Goal: Information Seeking & Learning: Compare options

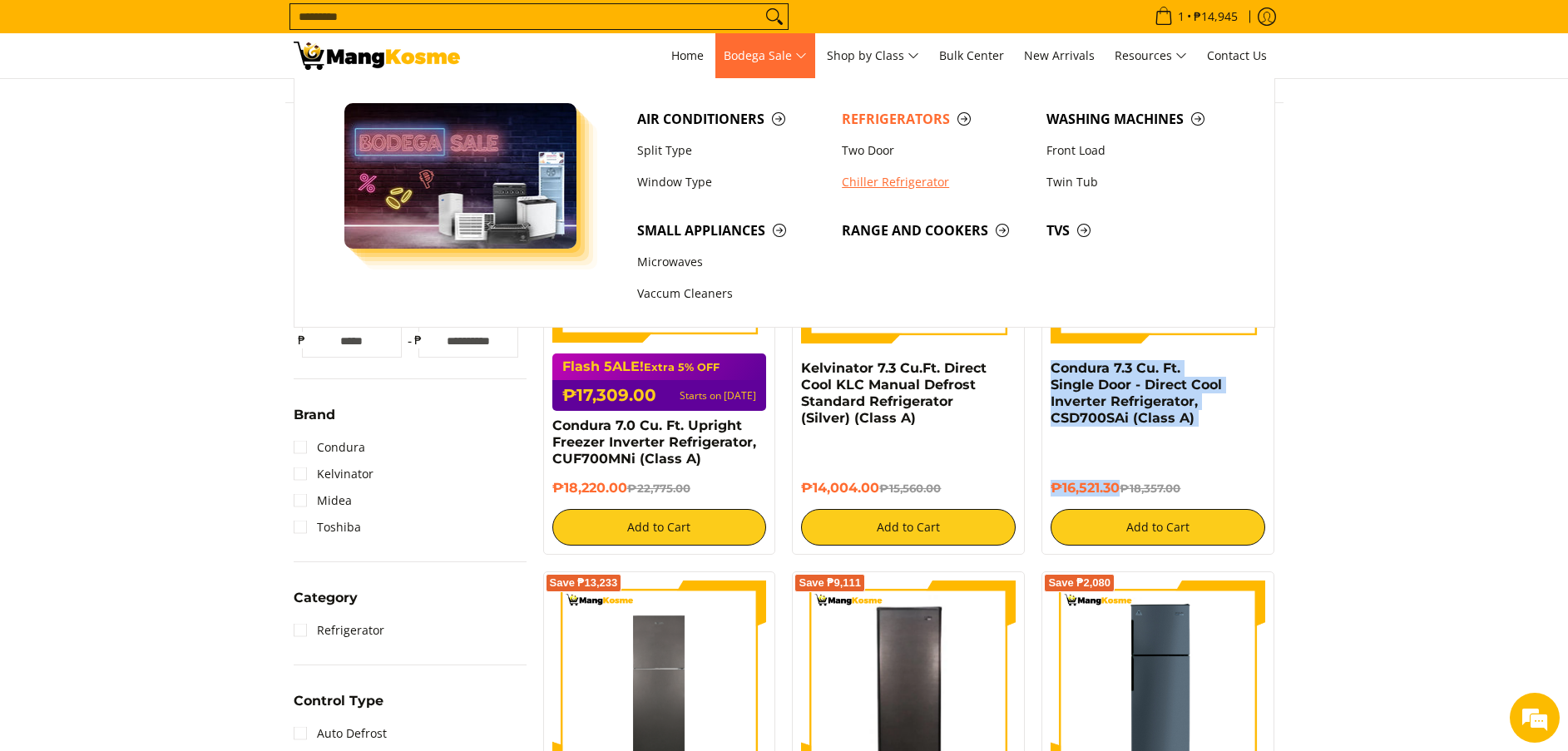
click at [877, 179] on link "Chiller Refrigerator" at bounding box center [935, 182] width 204 height 32
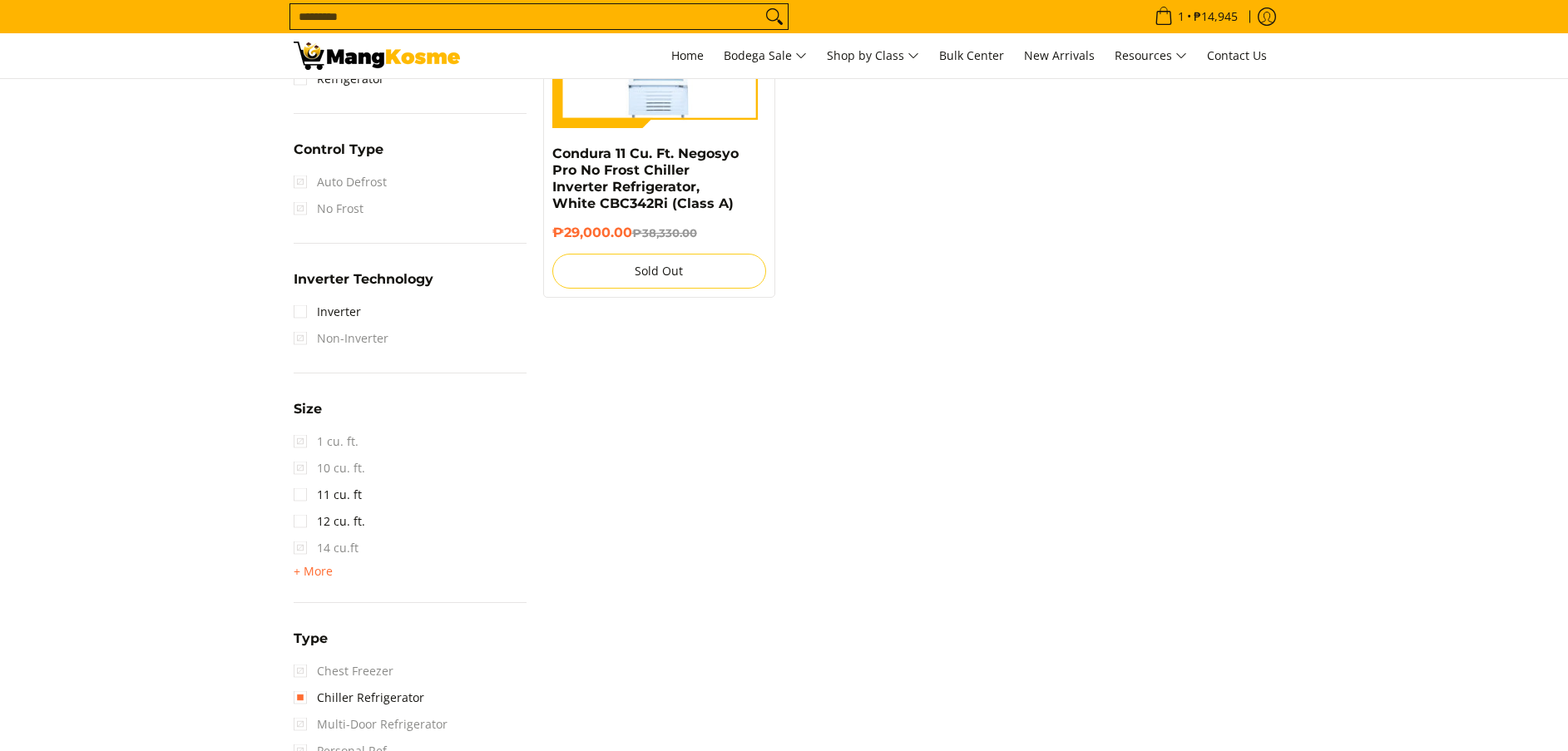
scroll to position [873, 0]
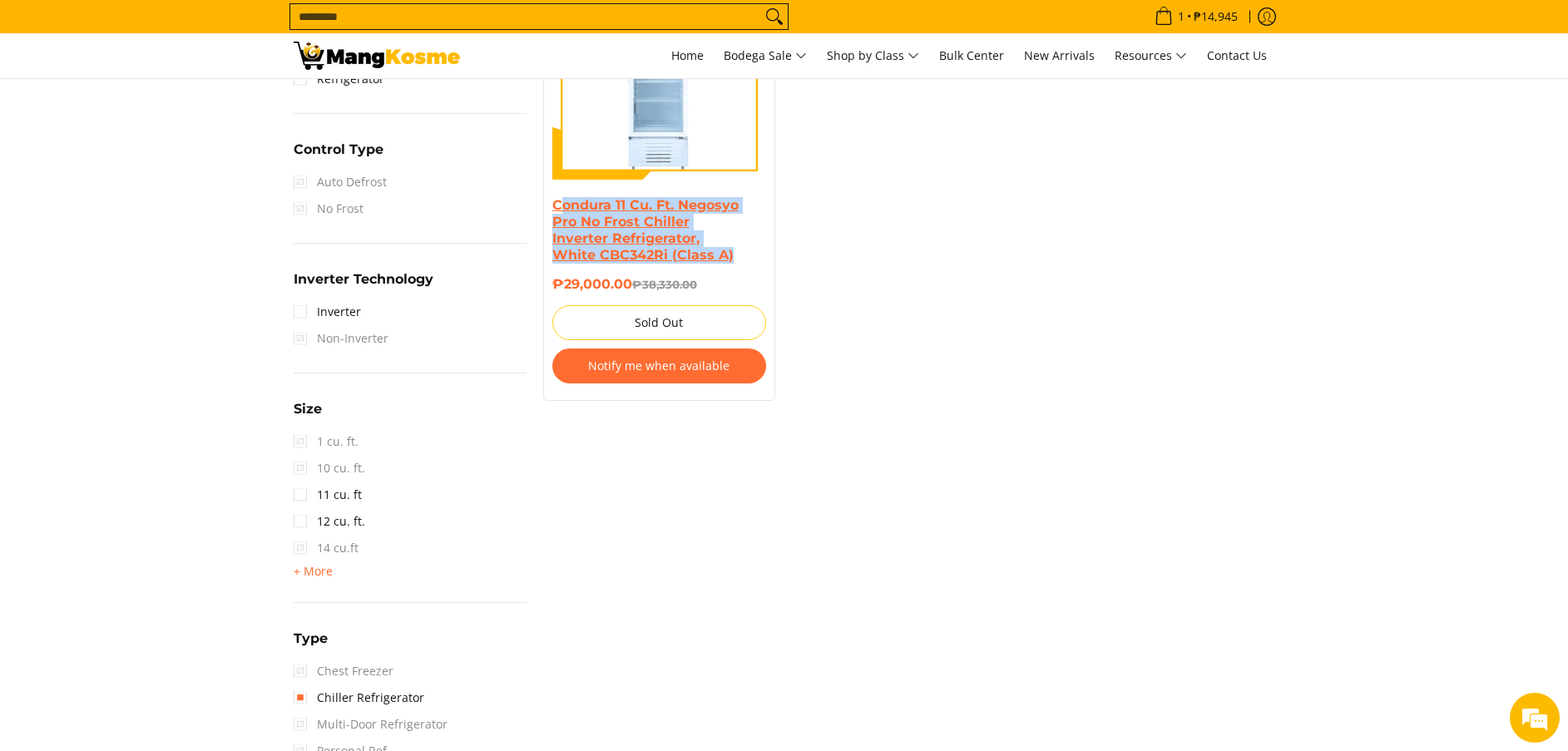
copy link "ondura 11 Cu. Ft. Negosyo Pro No Frost Chiller Inverter Refrigerator, White CBC…"
copy link "Condura 11 Cu. Ft. Negosyo Pro No Frost Chiller Inverter Refrigerator, White CB…"
drag, startPoint x: 741, startPoint y: 256, endPoint x: 553, endPoint y: 199, distance: 196.5
click at [553, 199] on h4 "Condura 11 Cu. Ft. Negosyo Pro No Frost Chiller Inverter Refrigerator, White CB…" at bounding box center [659, 230] width 215 height 66
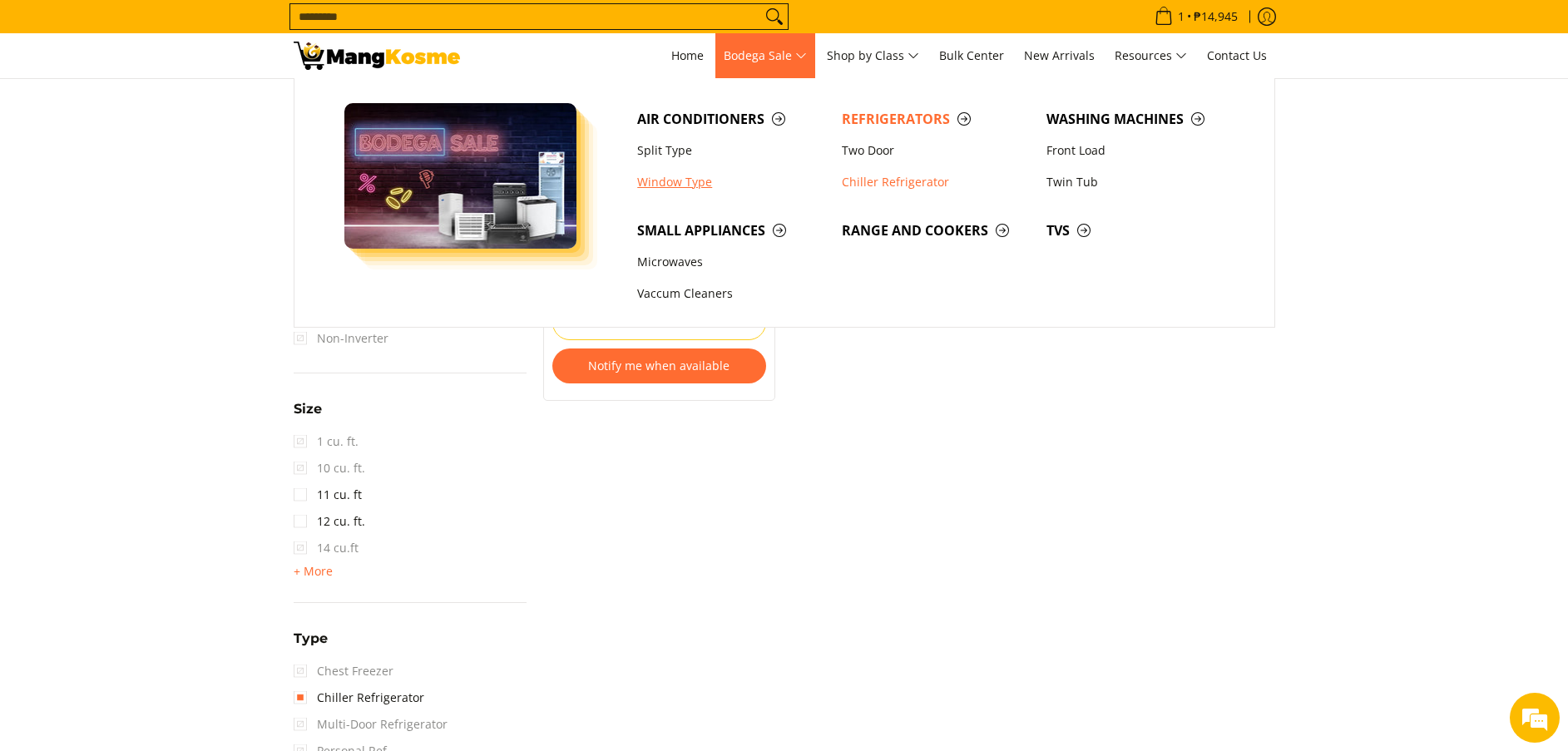
click at [707, 170] on link "Window Type" at bounding box center [730, 182] width 204 height 32
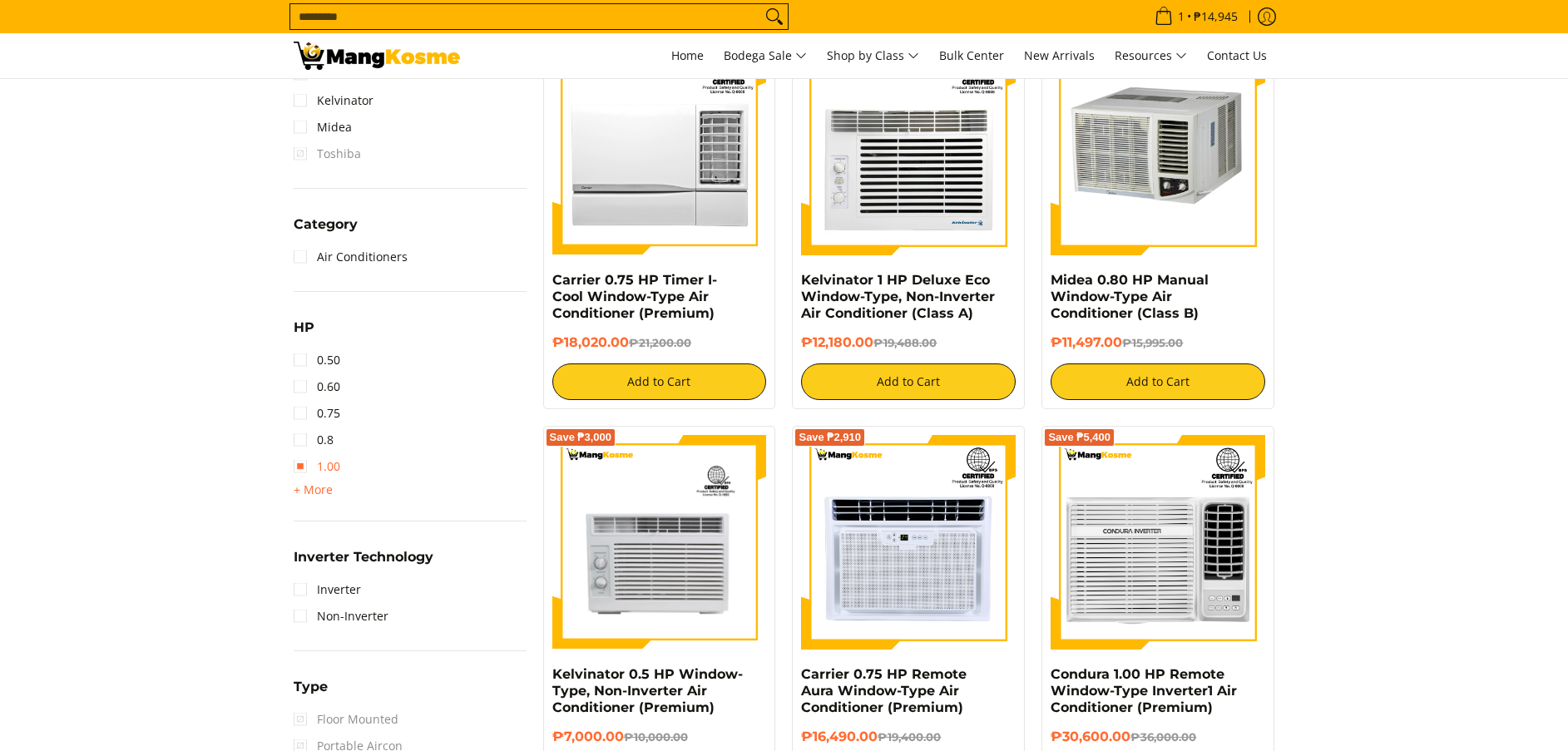
click at [310, 484] on span "+ More" at bounding box center [313, 489] width 39 height 13
click at [310, 487] on link "1.50" at bounding box center [316, 493] width 46 height 27
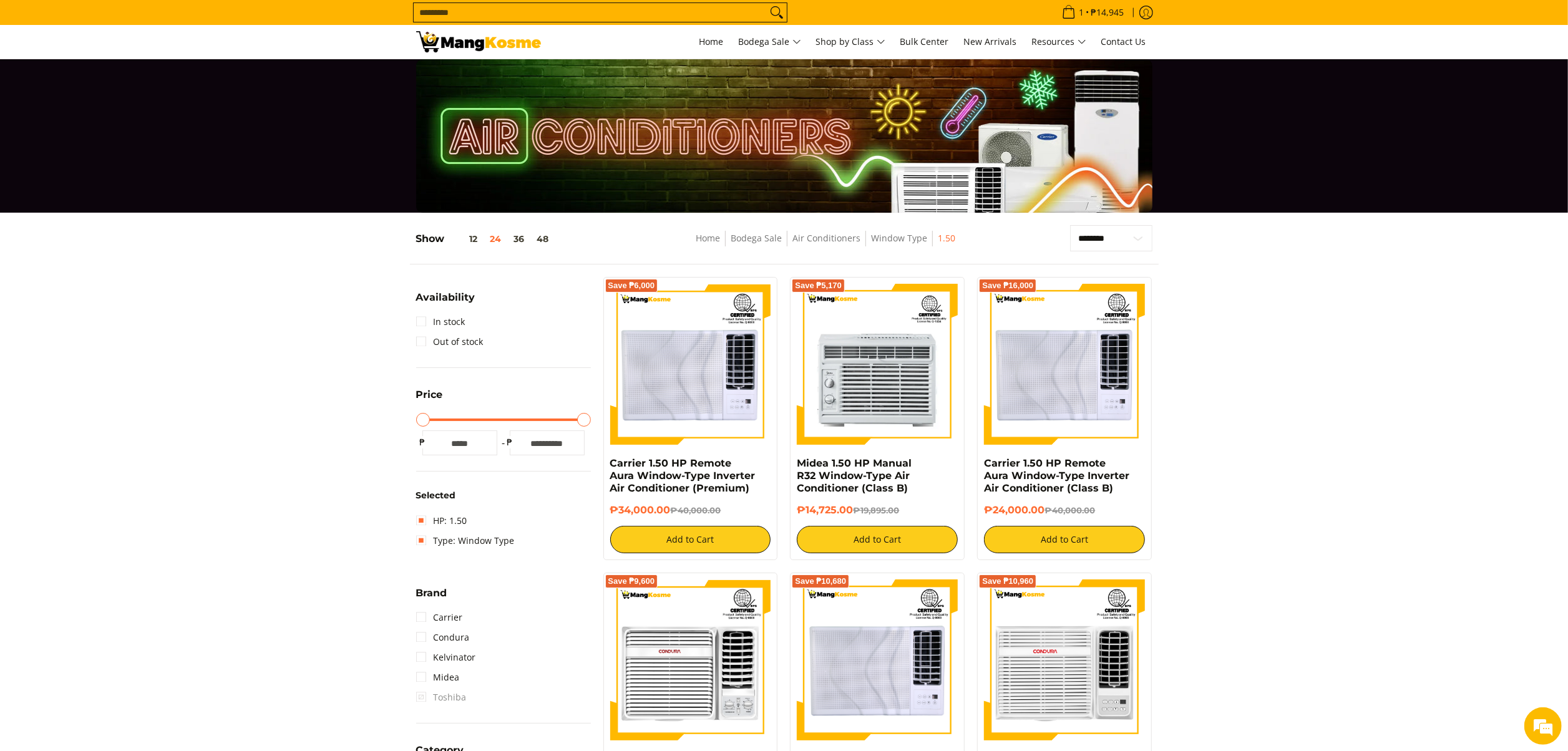
click at [465, 316] on li "In stock" at bounding box center [503, 322] width 175 height 20
click at [432, 321] on link "In stock" at bounding box center [440, 322] width 49 height 20
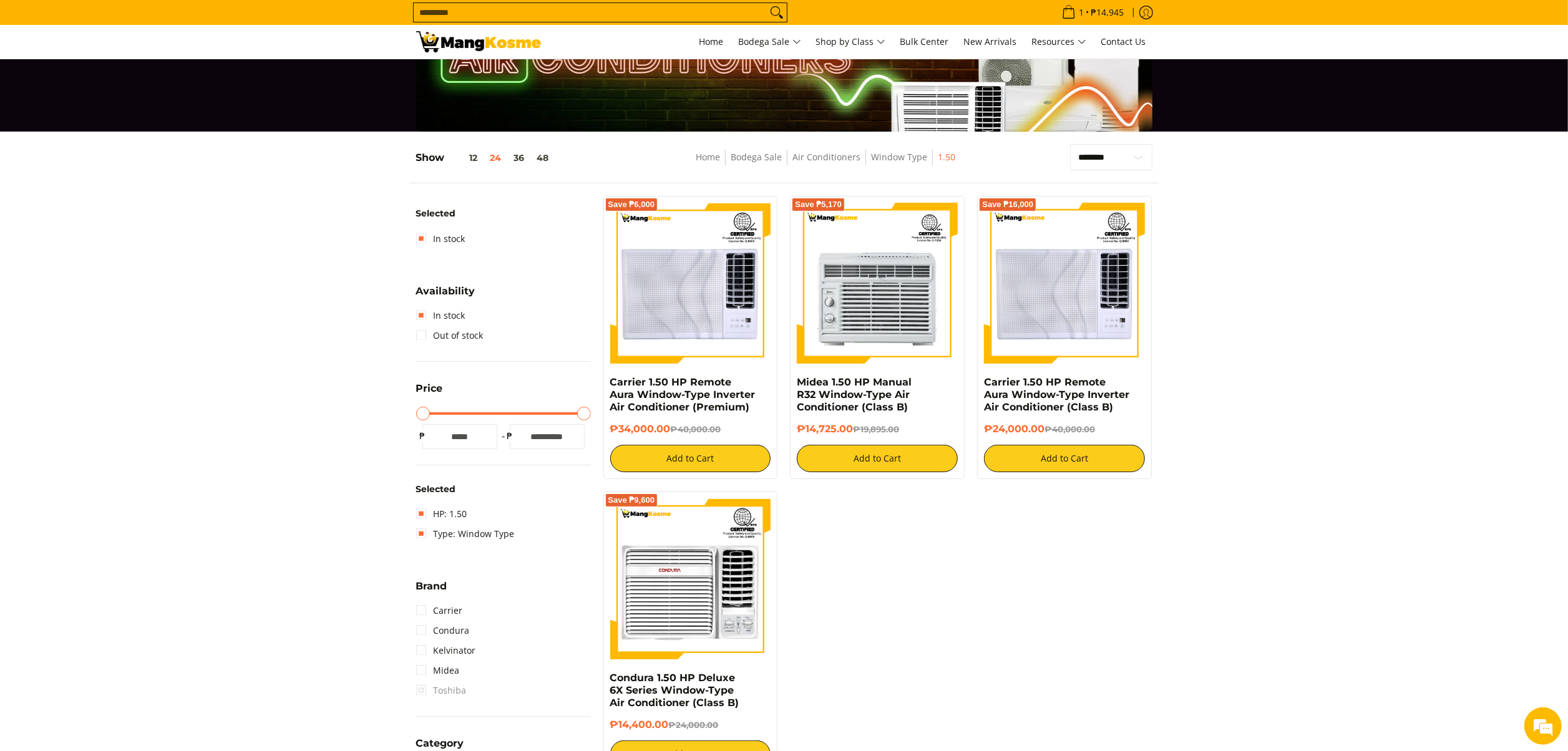
scroll to position [165, 0]
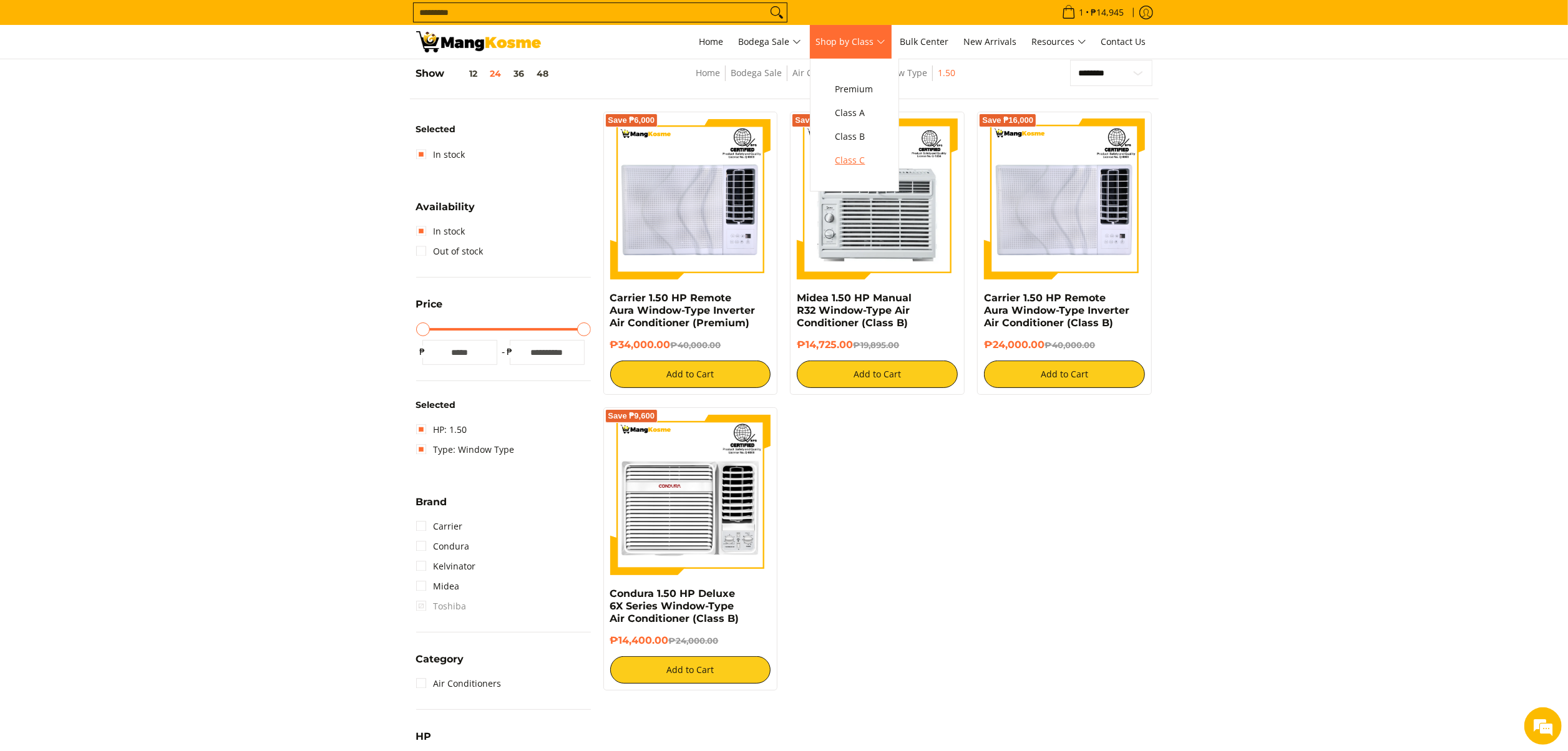
drag, startPoint x: 853, startPoint y: 163, endPoint x: 982, endPoint y: 92, distance: 147.2
click at [853, 163] on span "Class C" at bounding box center [854, 160] width 38 height 16
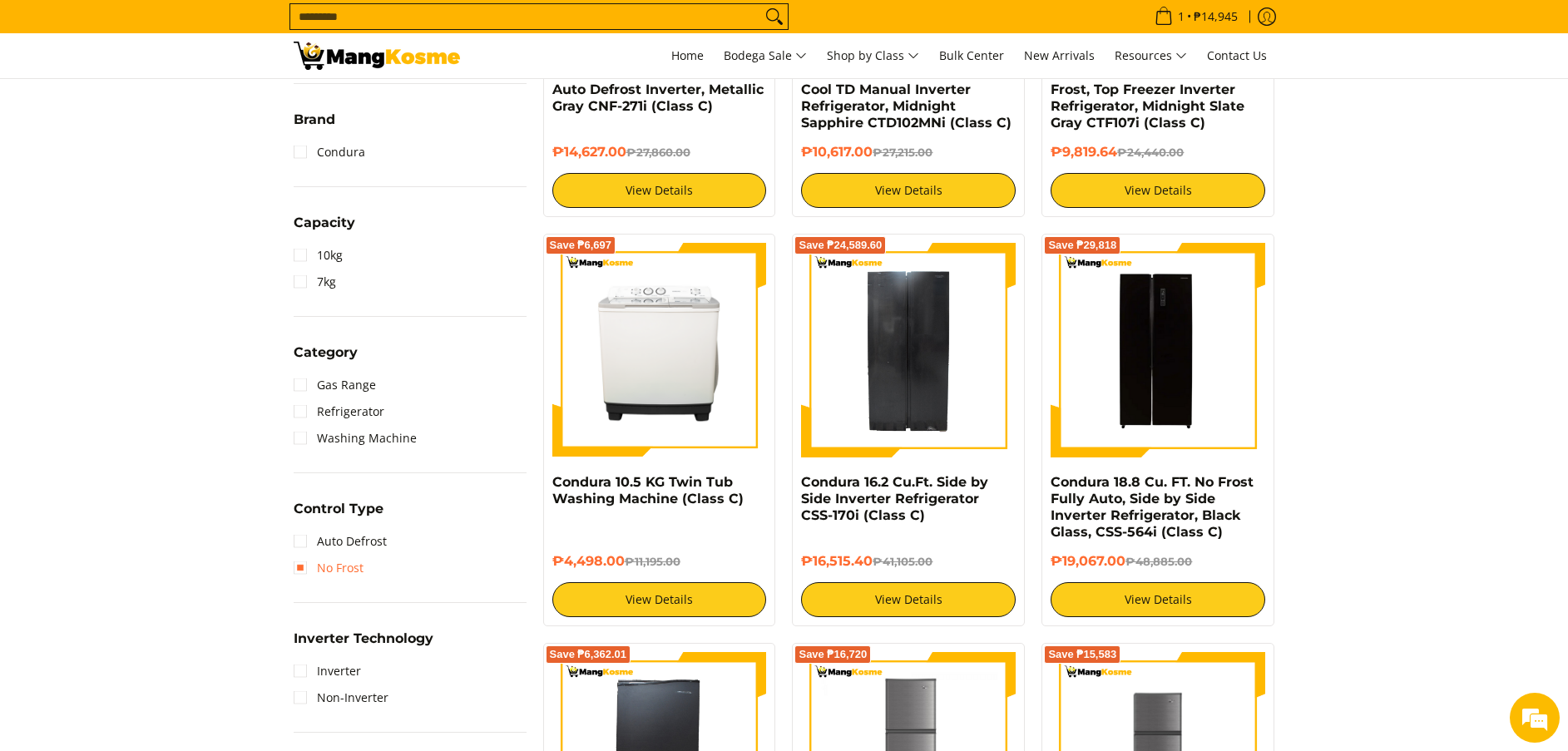
scroll to position [873, 0]
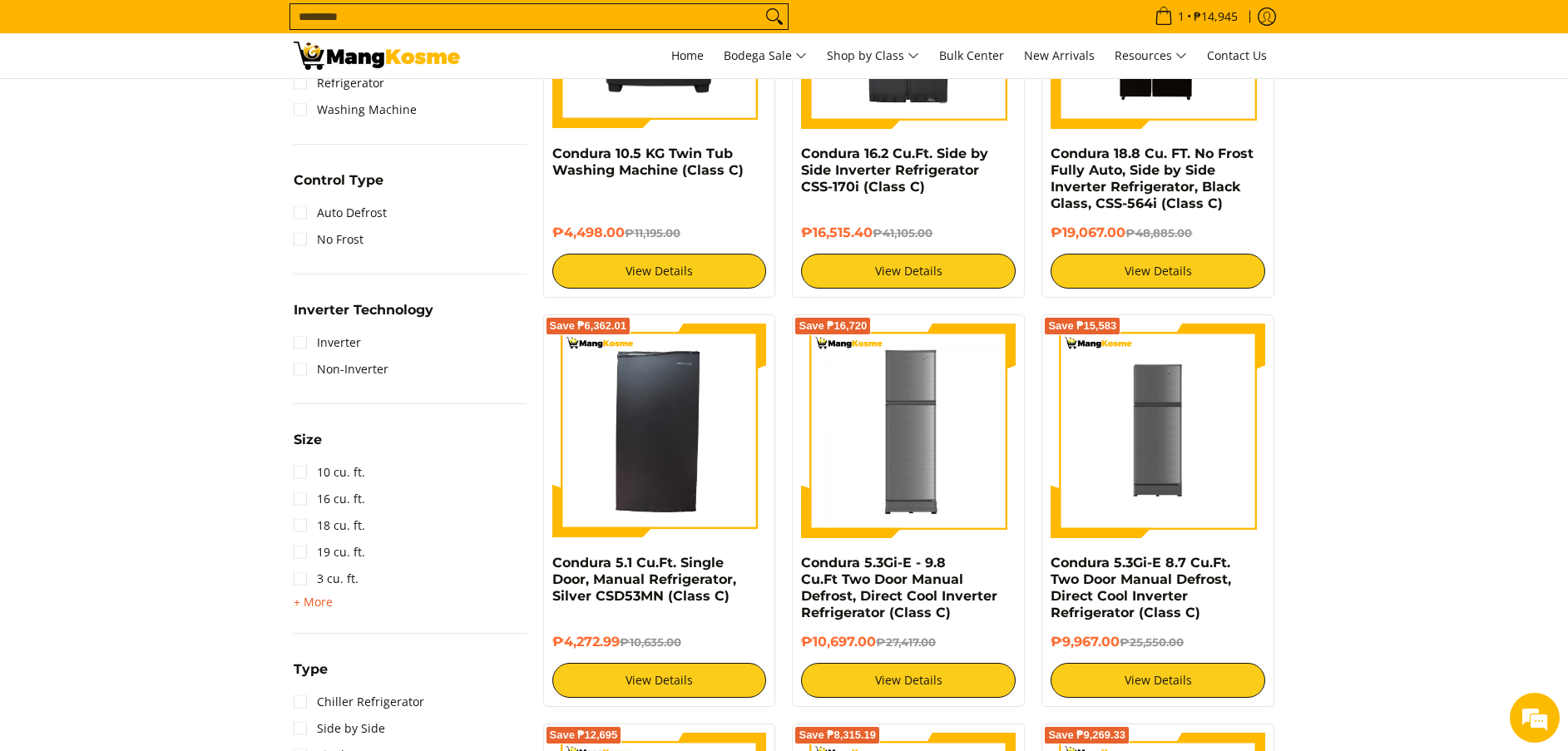
click at [322, 595] on span "+ More" at bounding box center [313, 602] width 39 height 13
click at [348, 603] on link "5.1 Cu.Ft" at bounding box center [329, 606] width 72 height 27
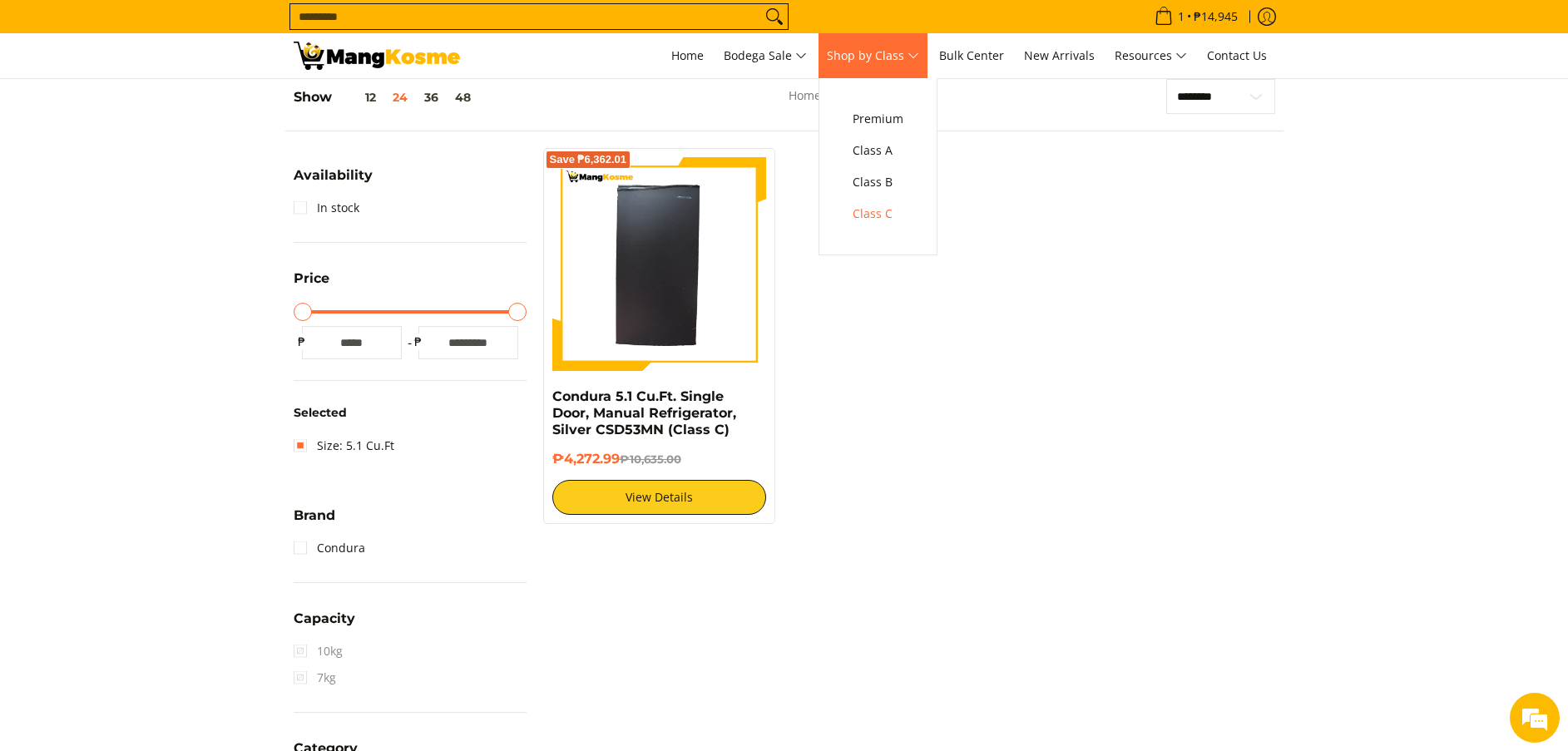
click at [884, 56] on span "Shop by Class" at bounding box center [873, 56] width 93 height 21
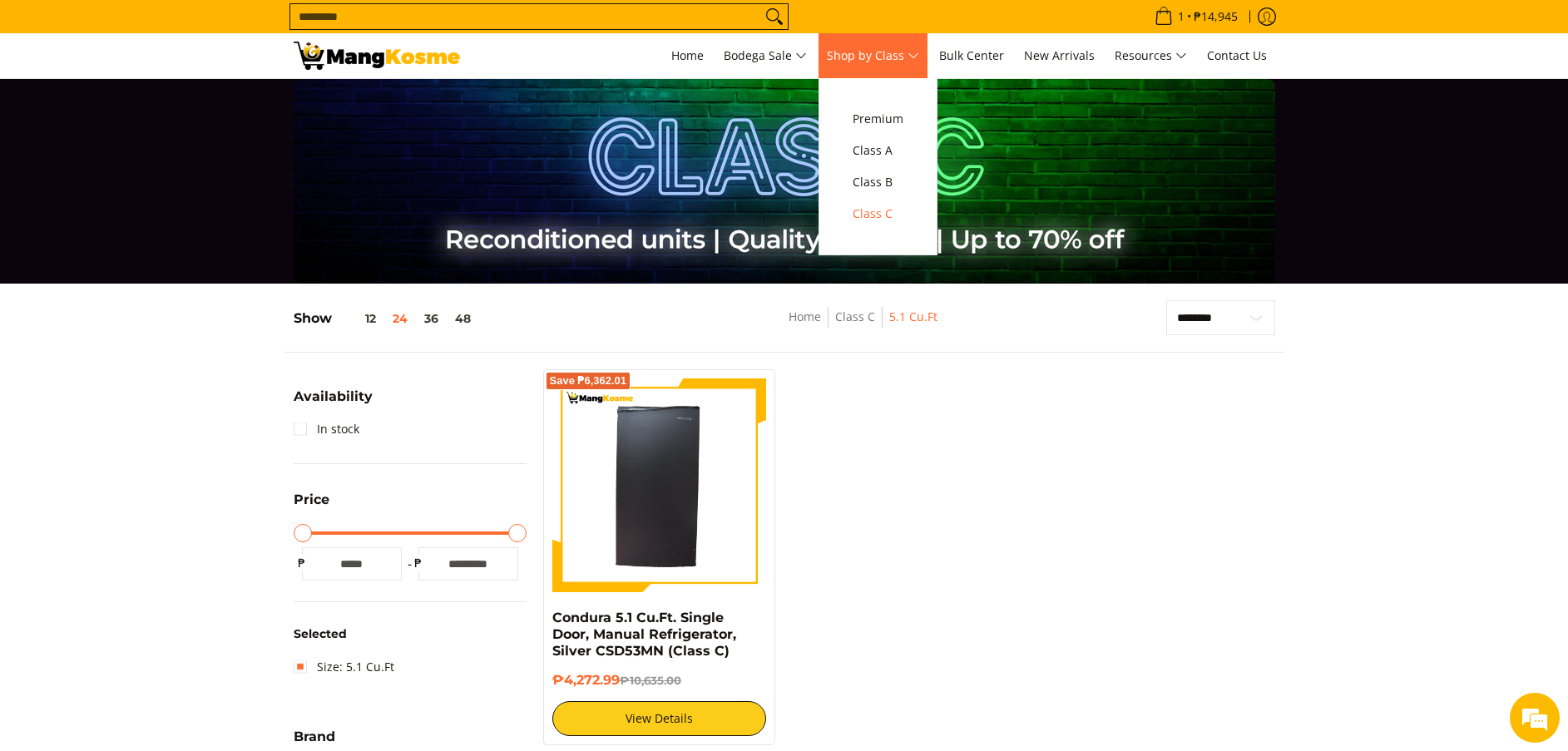
click at [864, 61] on span "Shop by Class" at bounding box center [873, 56] width 93 height 21
click at [855, 48] on span "Shop by Class" at bounding box center [873, 56] width 93 height 21
click at [854, 48] on span "Shop by Class" at bounding box center [873, 56] width 93 height 21
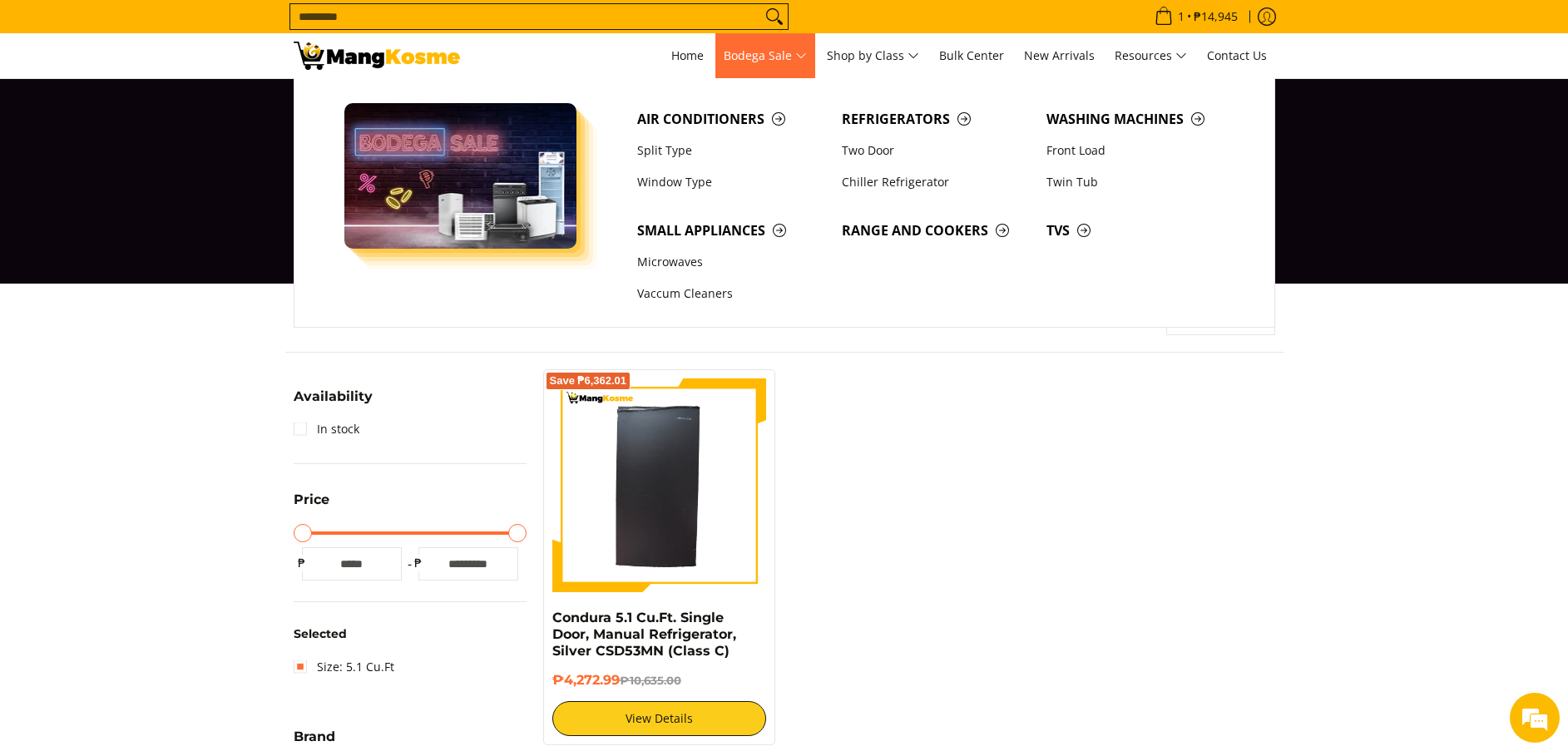
click at [770, 49] on span "Bodega Sale" at bounding box center [765, 56] width 83 height 21
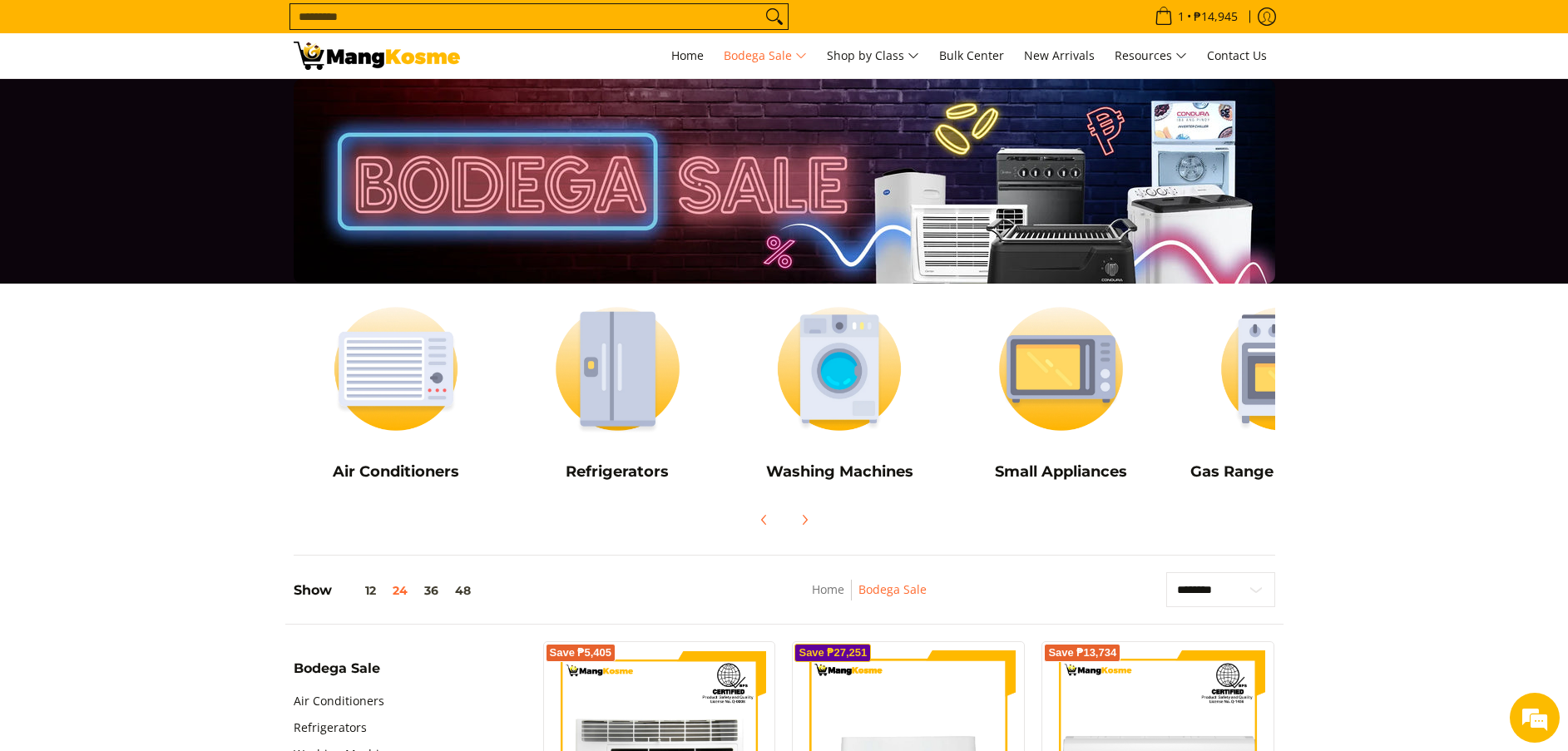
click at [868, 55] on span "Shop by Class" at bounding box center [873, 56] width 93 height 21
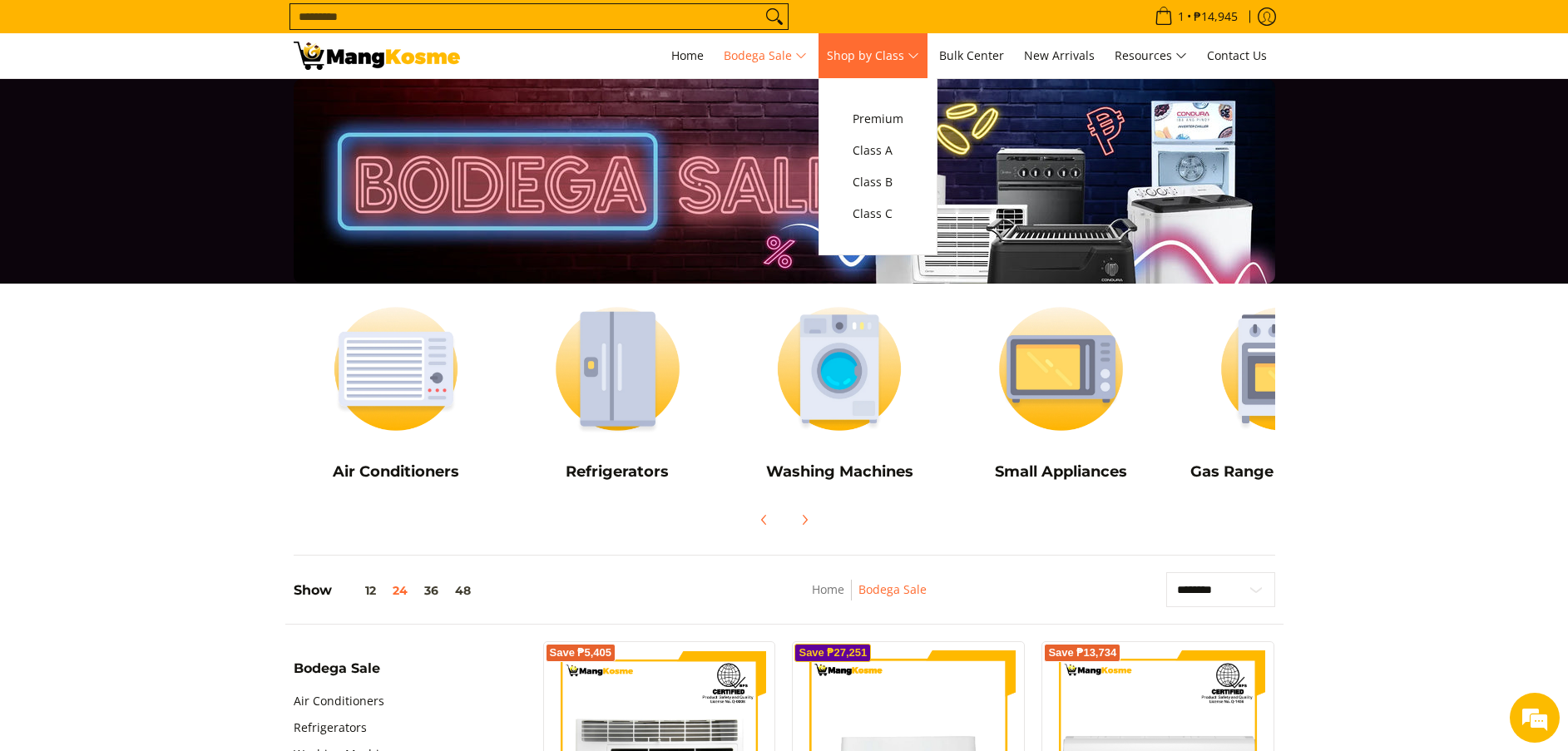
click at [847, 53] on span "Shop by Class" at bounding box center [873, 56] width 93 height 21
click at [847, 56] on span "Shop by Class" at bounding box center [873, 56] width 93 height 21
click at [845, 56] on span "Shop by Class" at bounding box center [873, 56] width 93 height 21
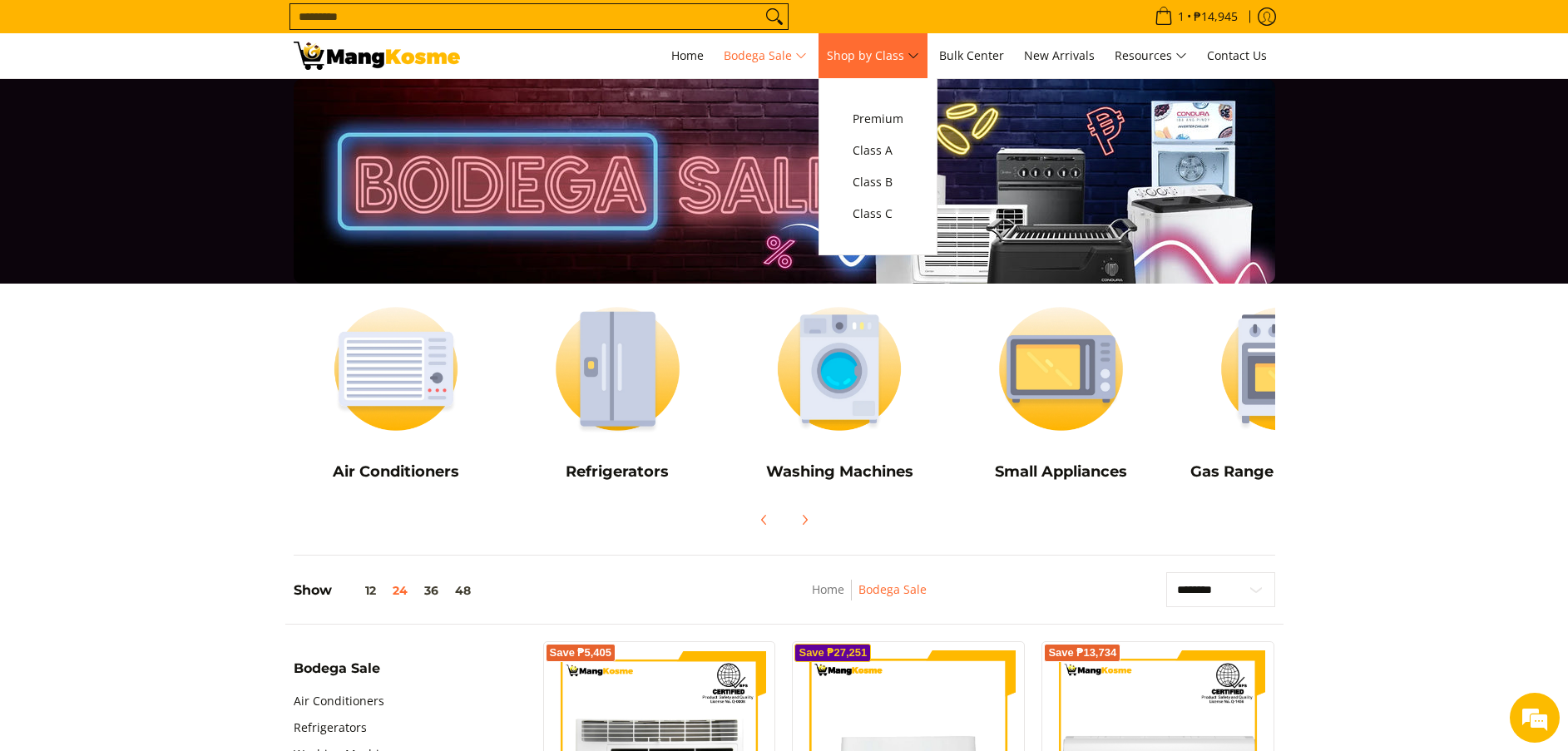
click at [846, 56] on span "Shop by Class" at bounding box center [873, 56] width 93 height 21
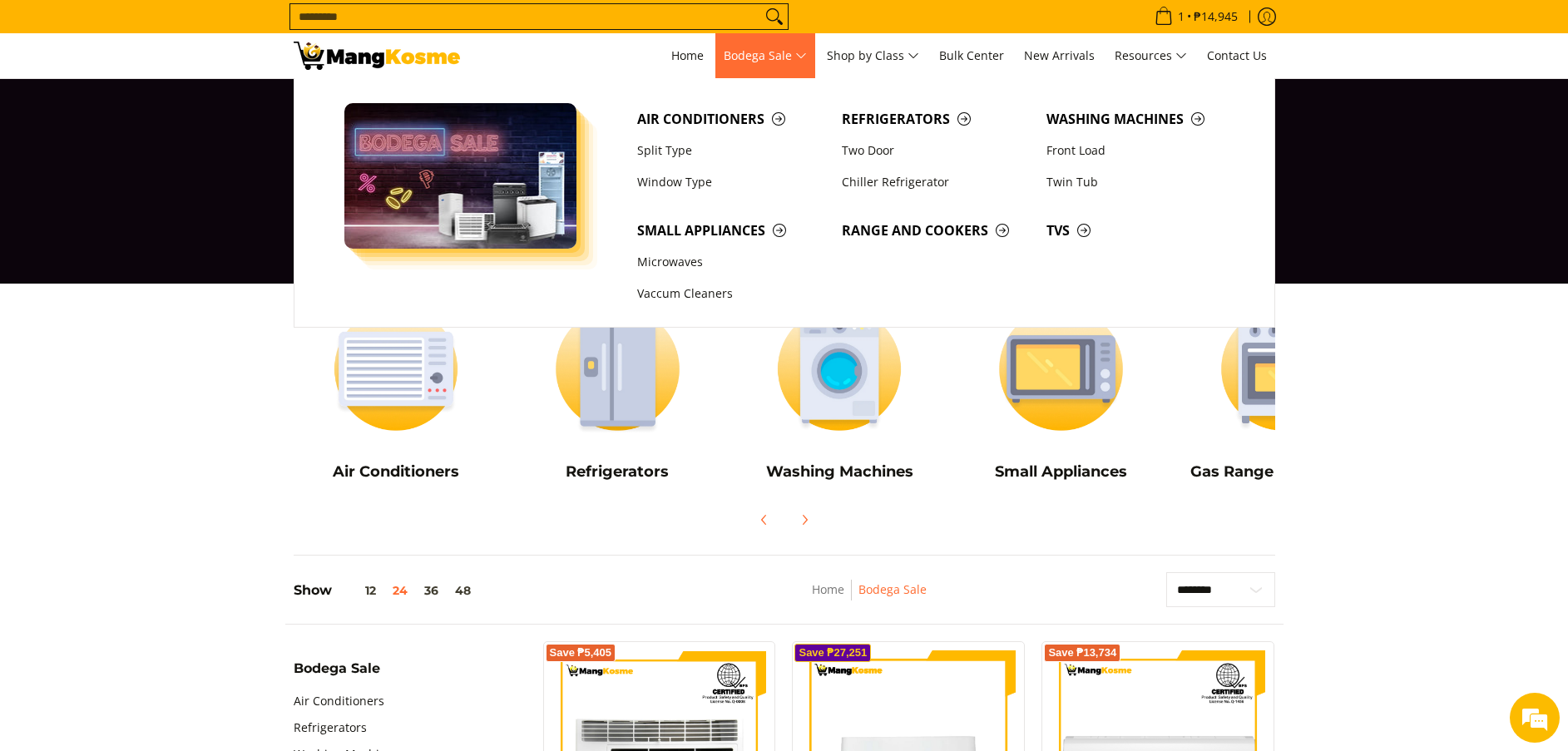
click at [804, 59] on span "Bodega Sale" at bounding box center [765, 56] width 83 height 21
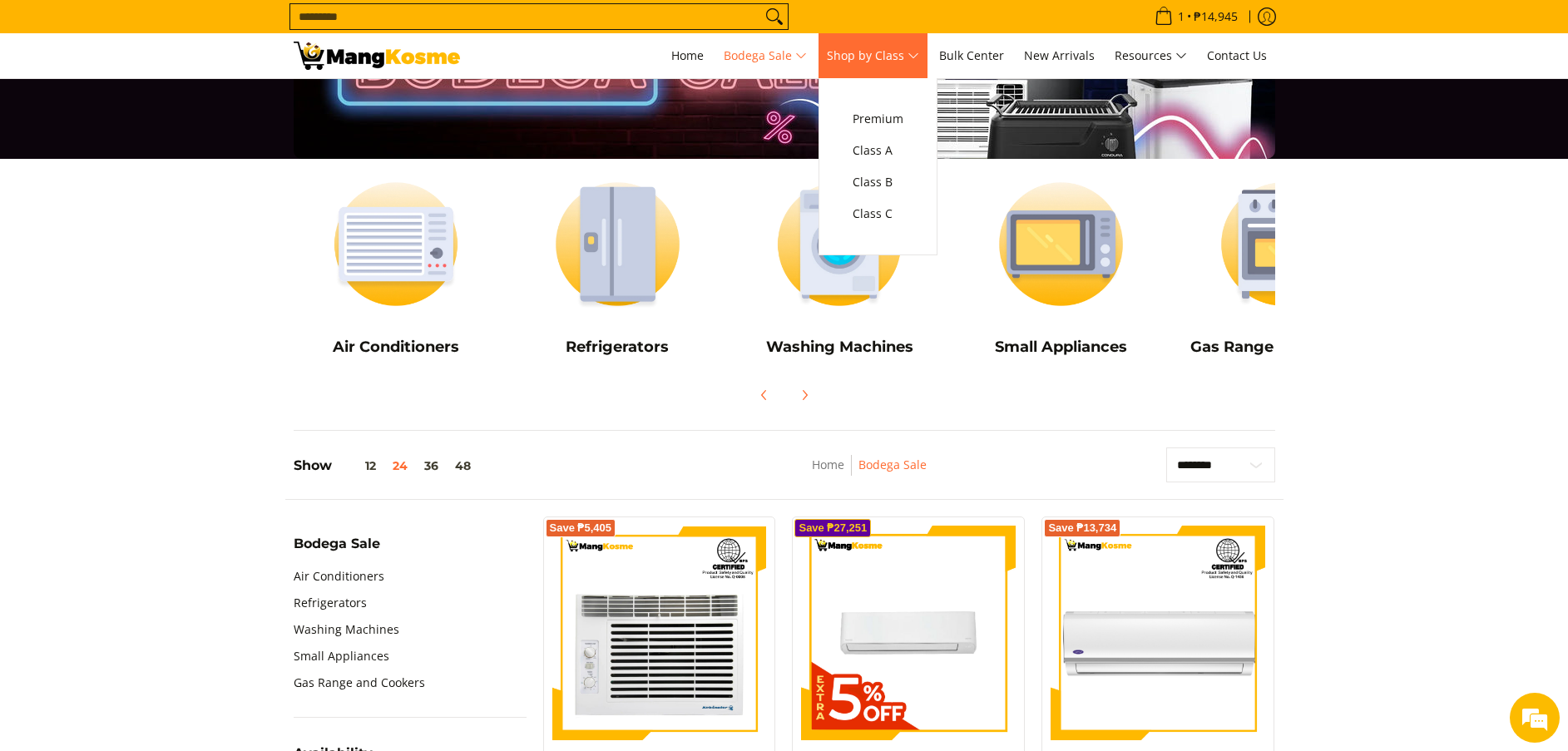
click at [907, 61] on span "Shop by Class" at bounding box center [873, 56] width 93 height 21
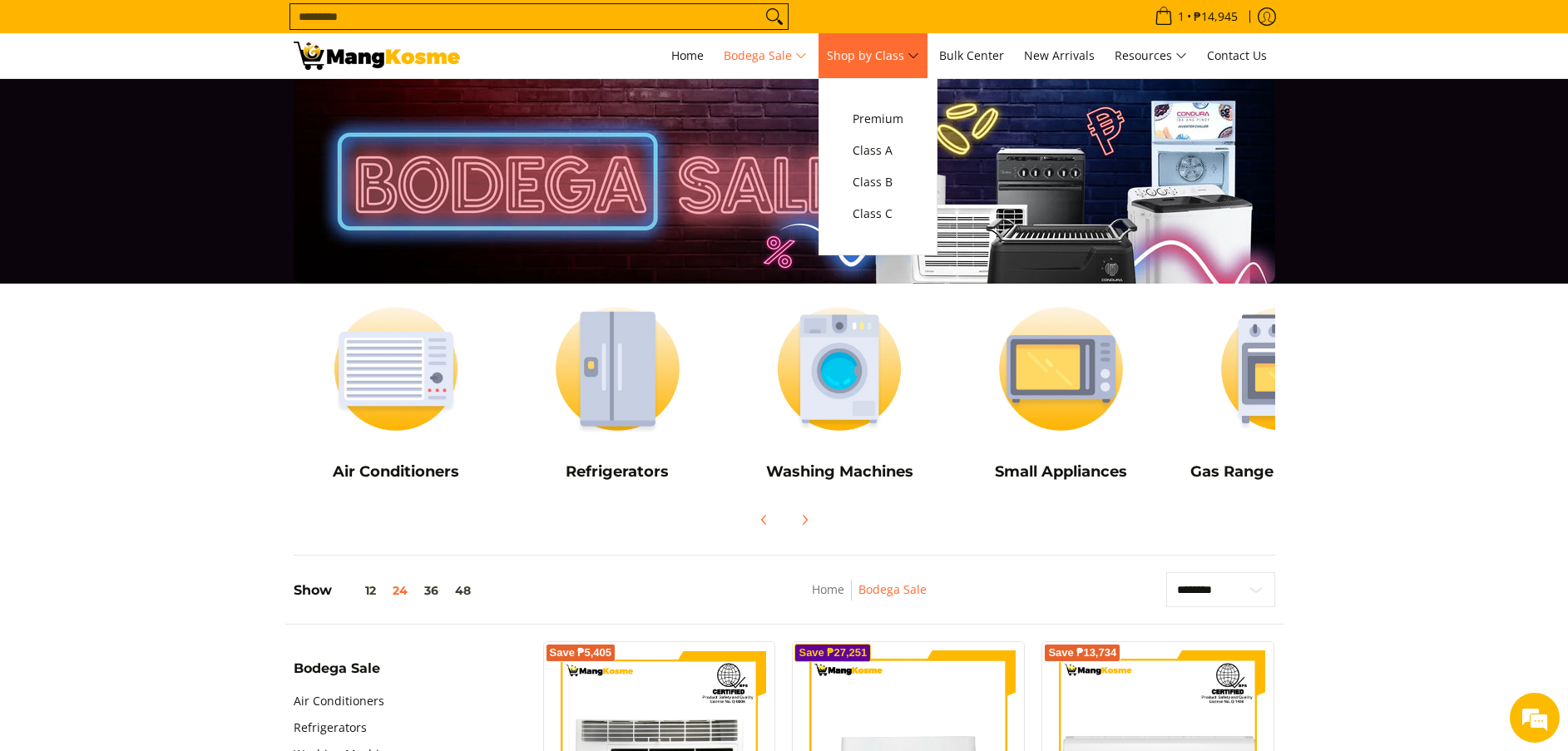
click at [863, 57] on span "Shop by Class" at bounding box center [873, 56] width 93 height 21
click at [882, 230] on link "Class C" at bounding box center [877, 214] width 67 height 32
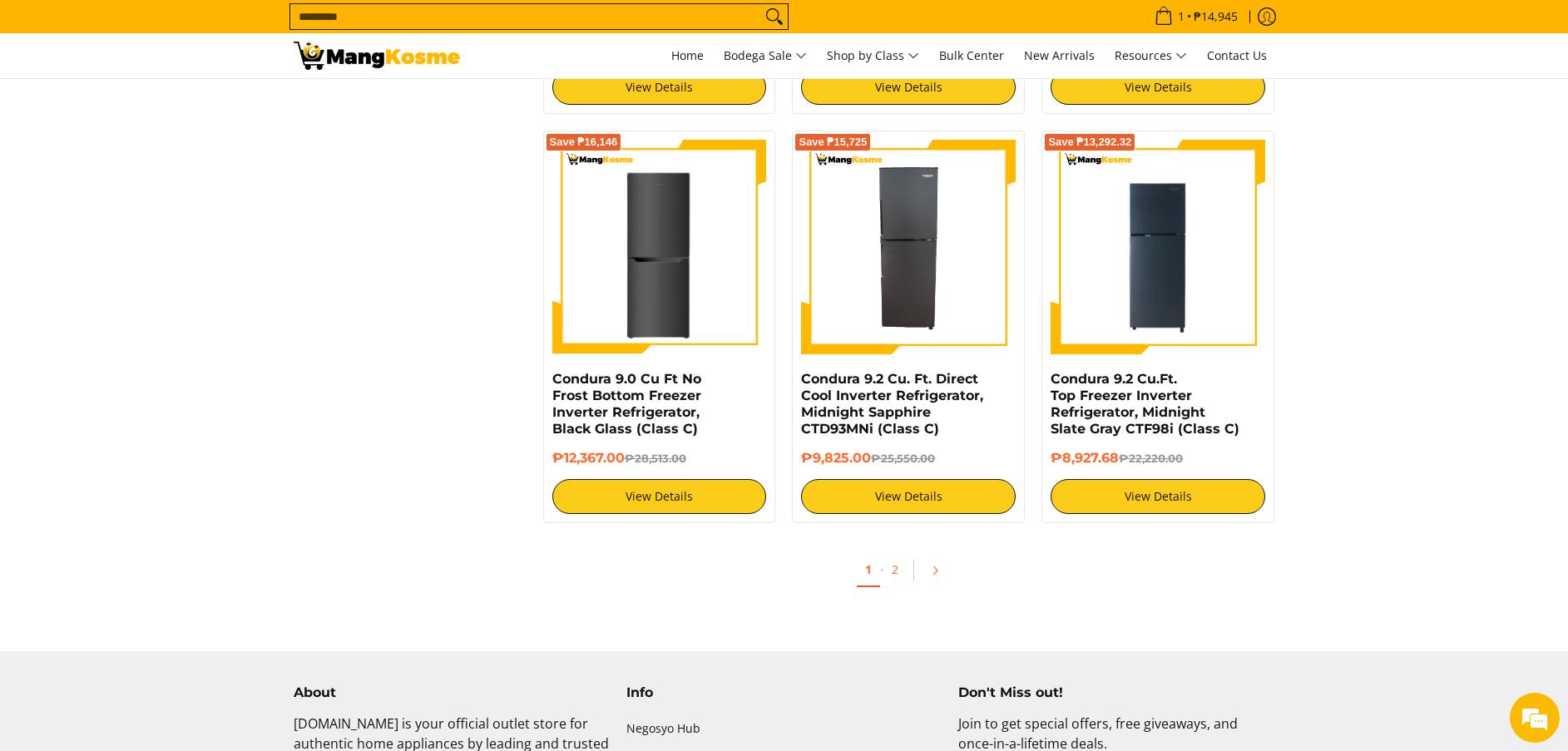
scroll to position [3501, 0]
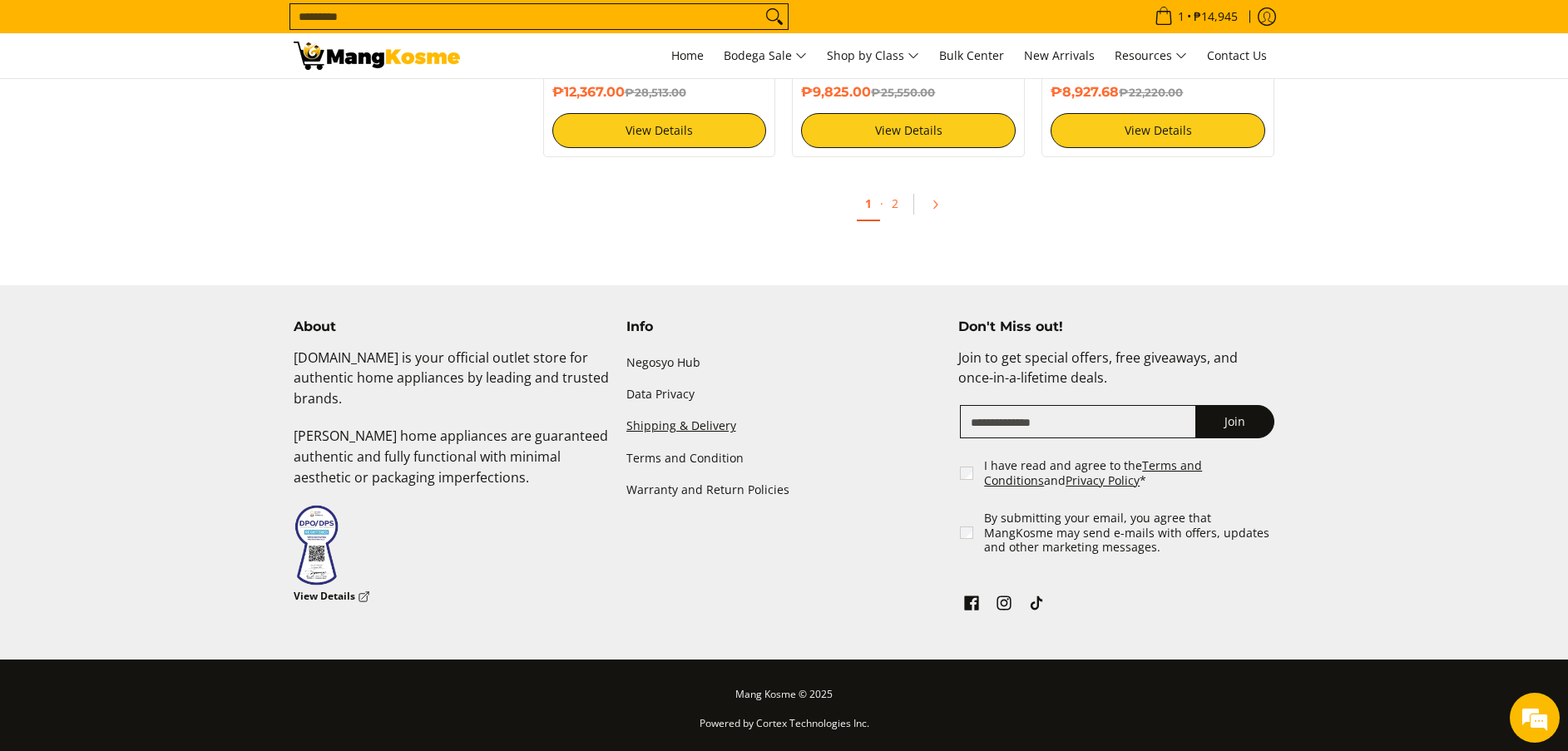
click at [728, 416] on link "Shipping & Delivery" at bounding box center [784, 426] width 316 height 32
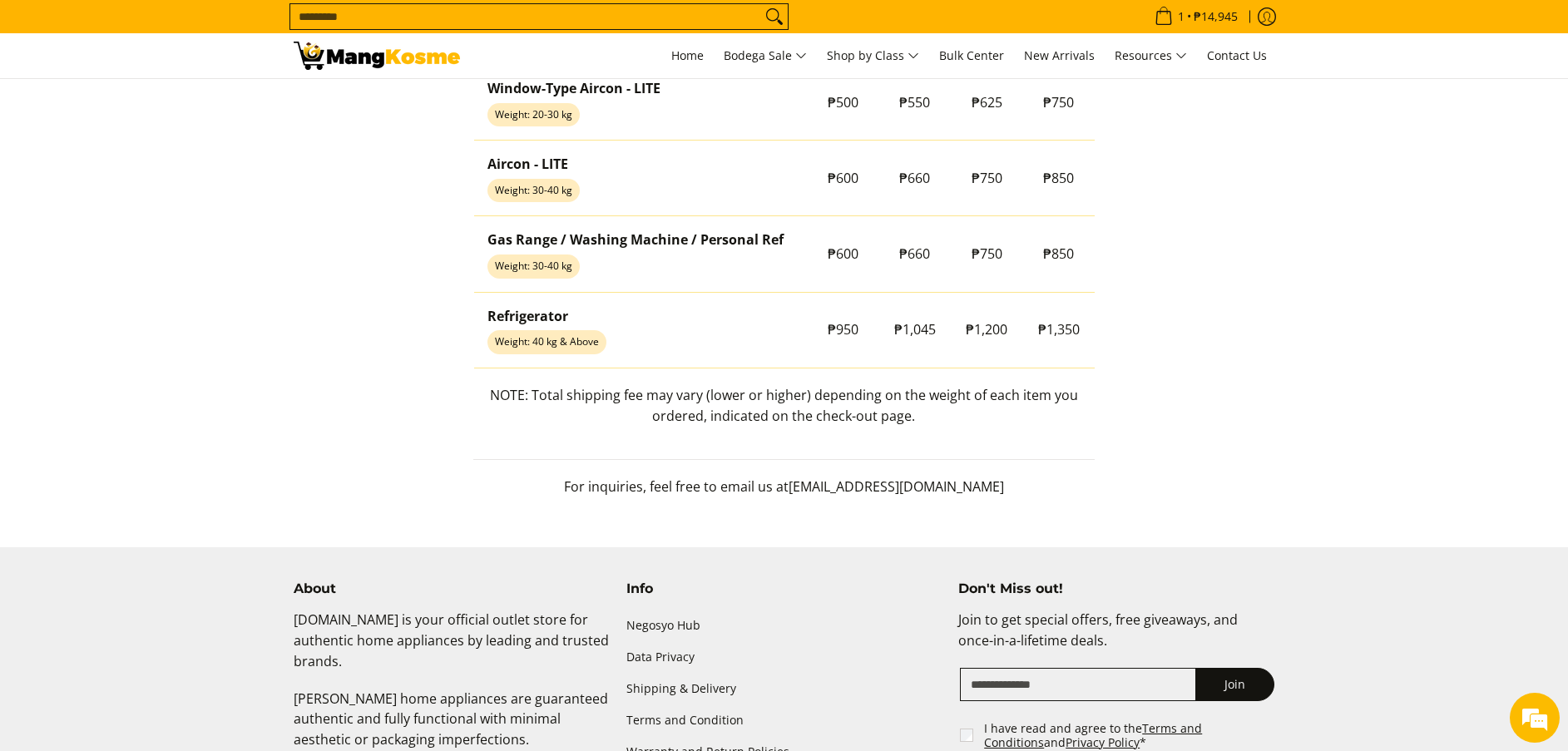
scroll to position [1466, 0]
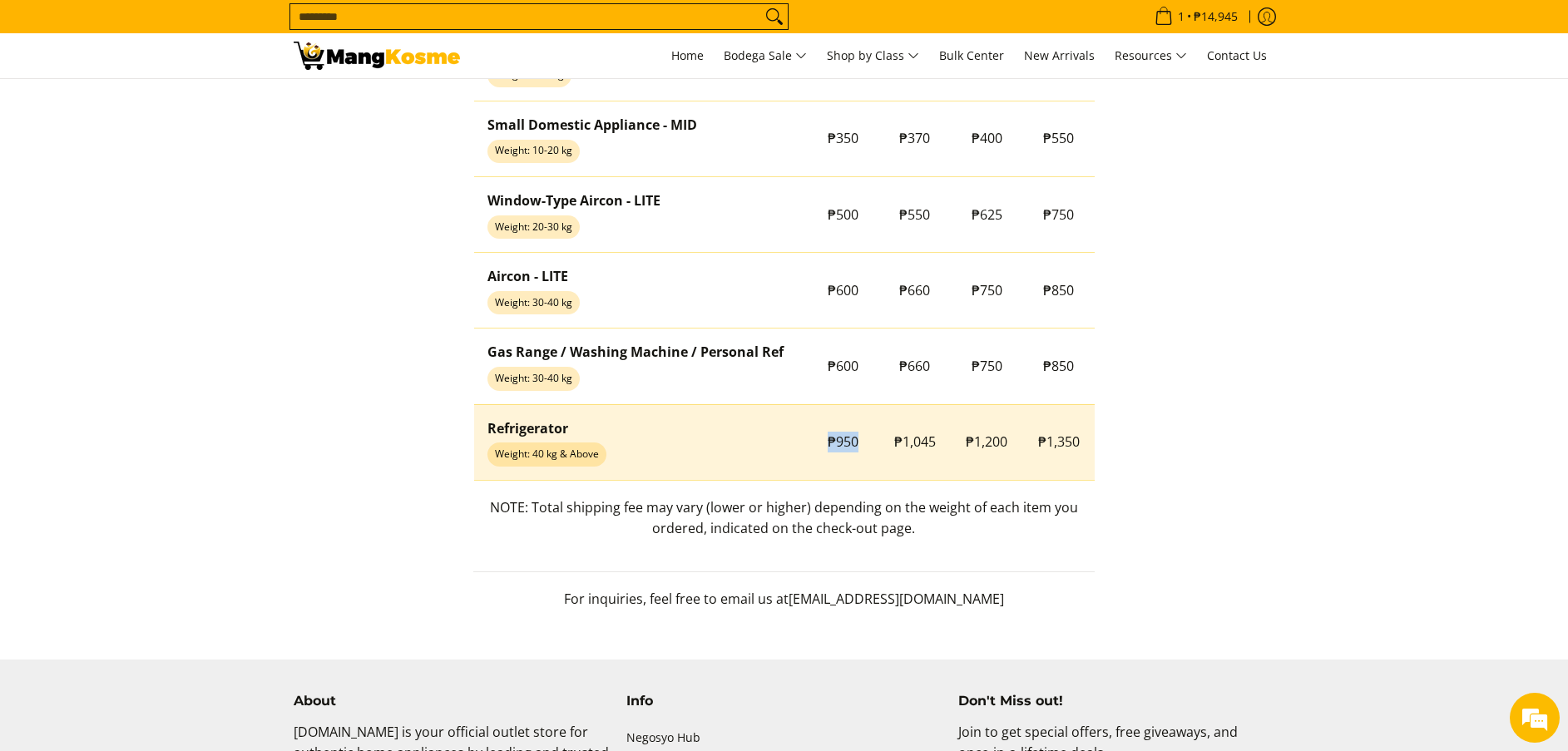
drag, startPoint x: 847, startPoint y: 464, endPoint x: 880, endPoint y: 478, distance: 35.8
click at [880, 478] on tr "Refrigerator Weight: 40 kg & Above ₱950 ₱1,045 ₱1,200 ₱1,350" at bounding box center [785, 442] width 621 height 76
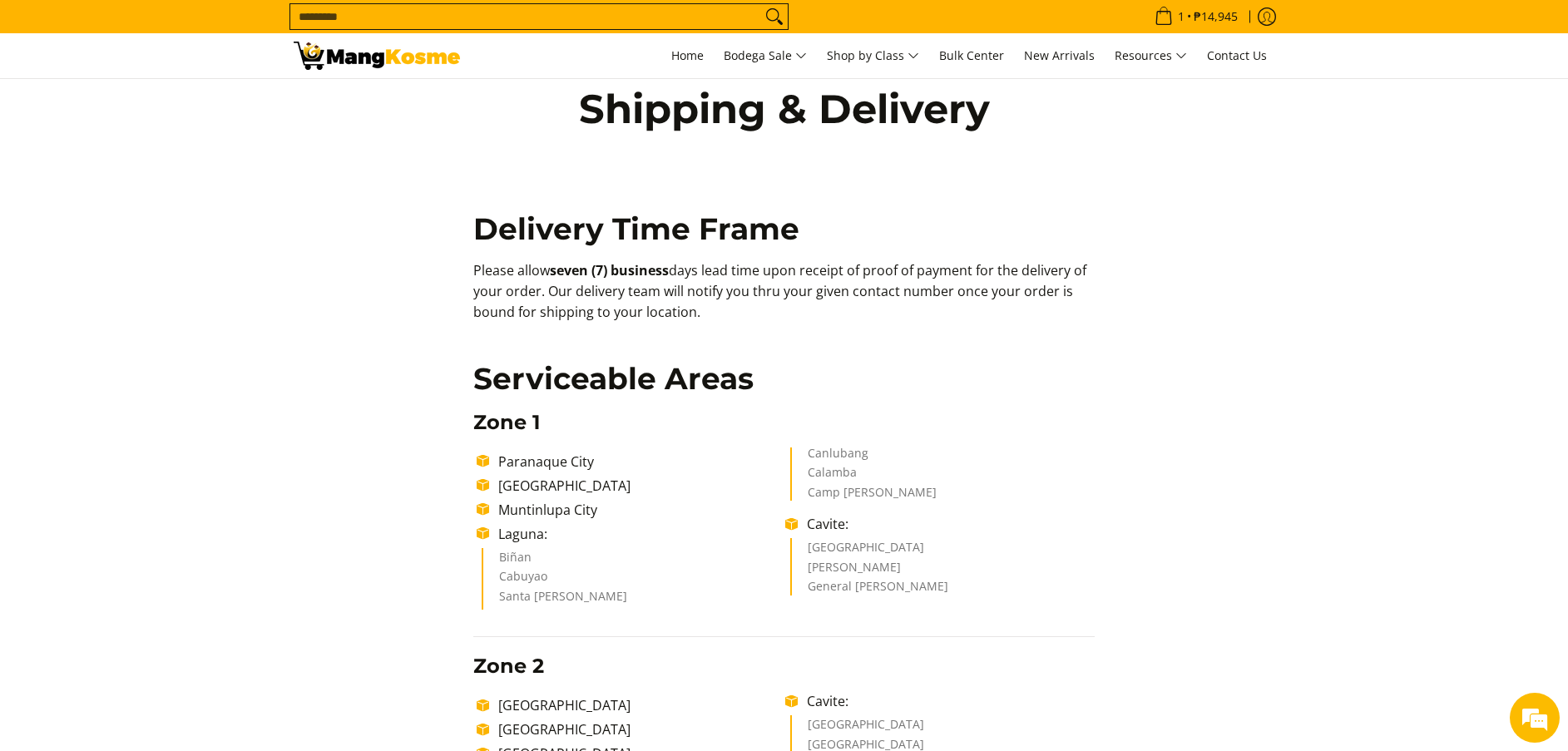
scroll to position [0, 0]
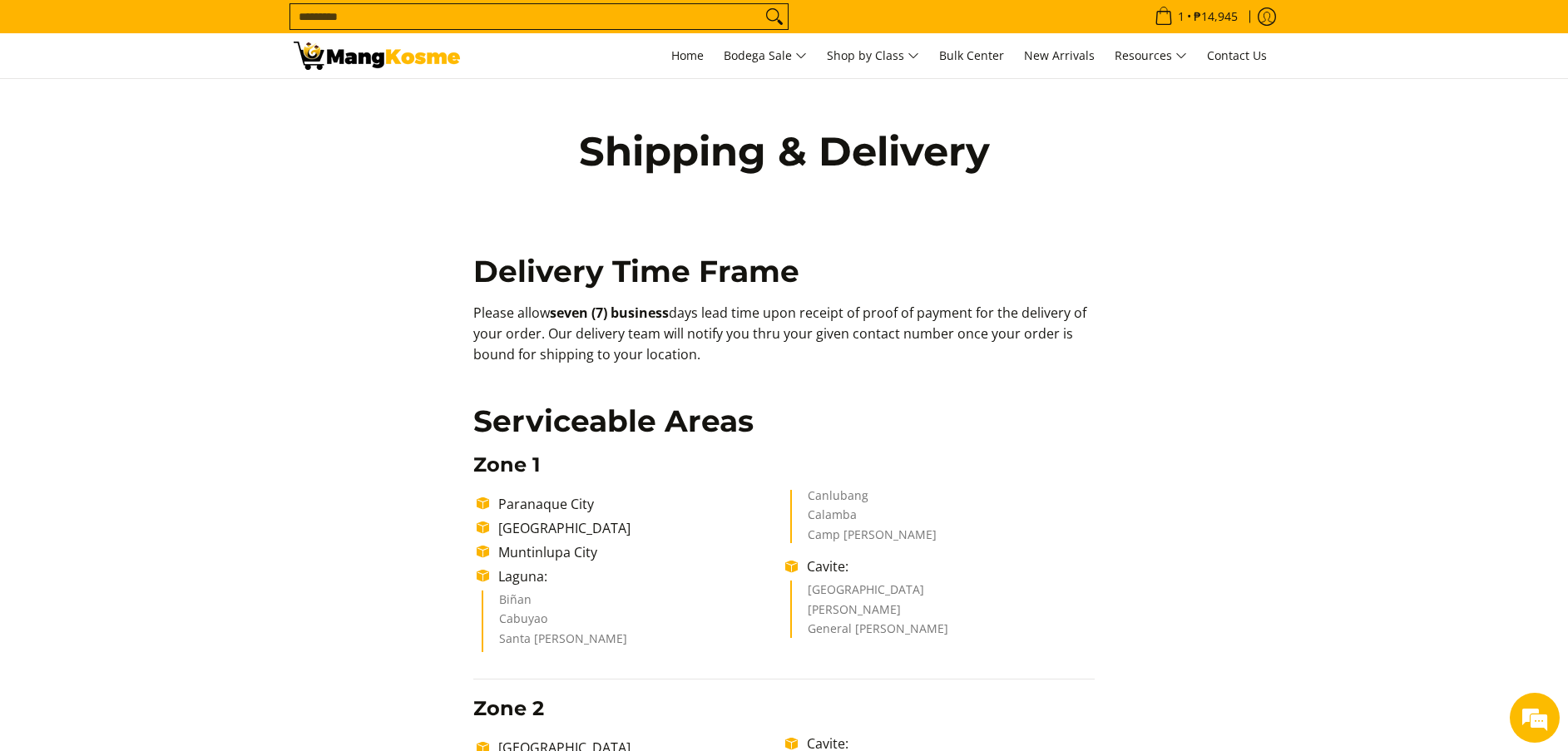
copy p "your order. Our delivery team will notify you thru your given contact number on…"
drag, startPoint x: 729, startPoint y: 371, endPoint x: 423, endPoint y: 313, distance: 311.4
copy p "Please allow seven (7) business days lead time upon receipt of proof of payment…"
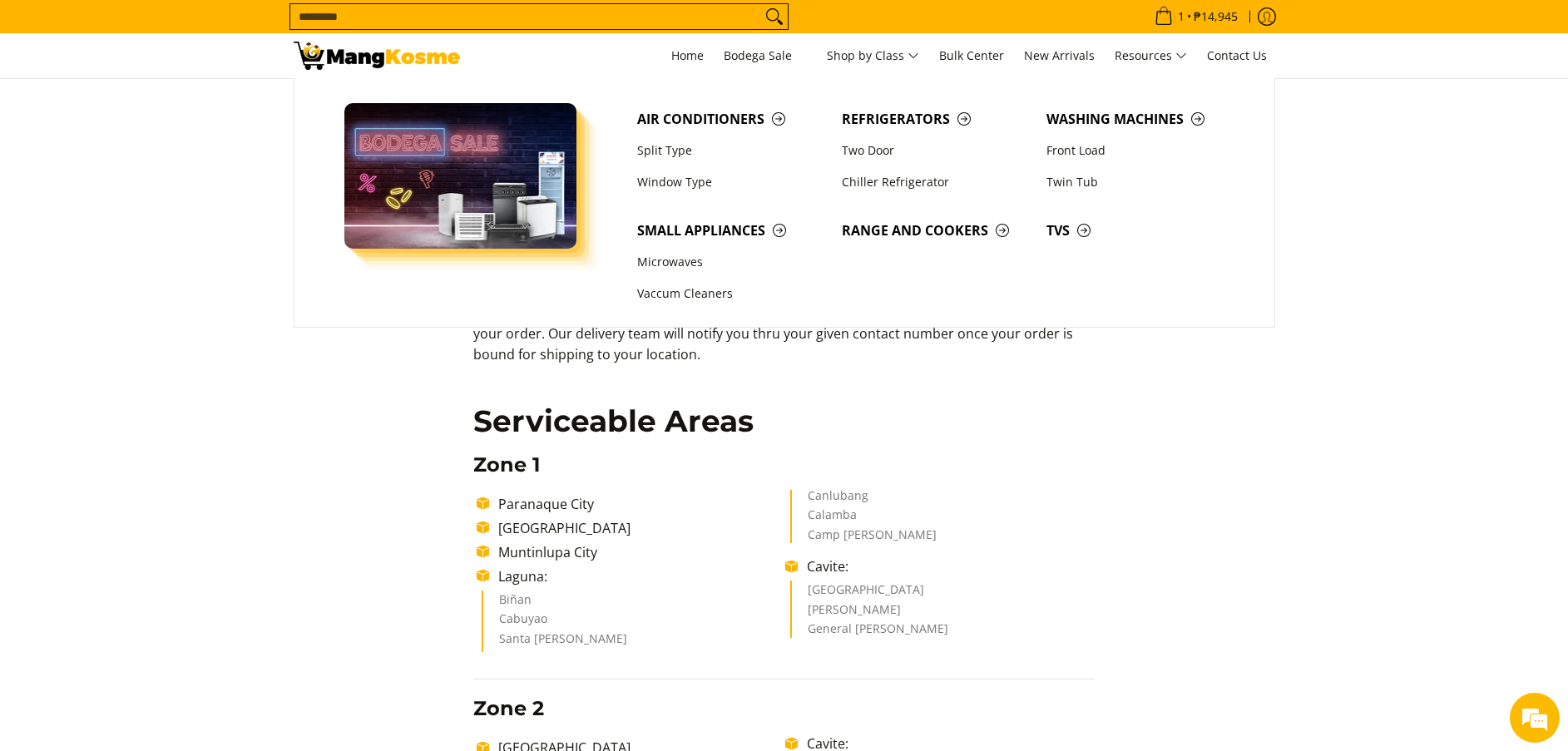
click at [814, 371] on p "Please allow seven (7) business days lead time upon receipt of proof of payment…" at bounding box center [784, 341] width 622 height 78
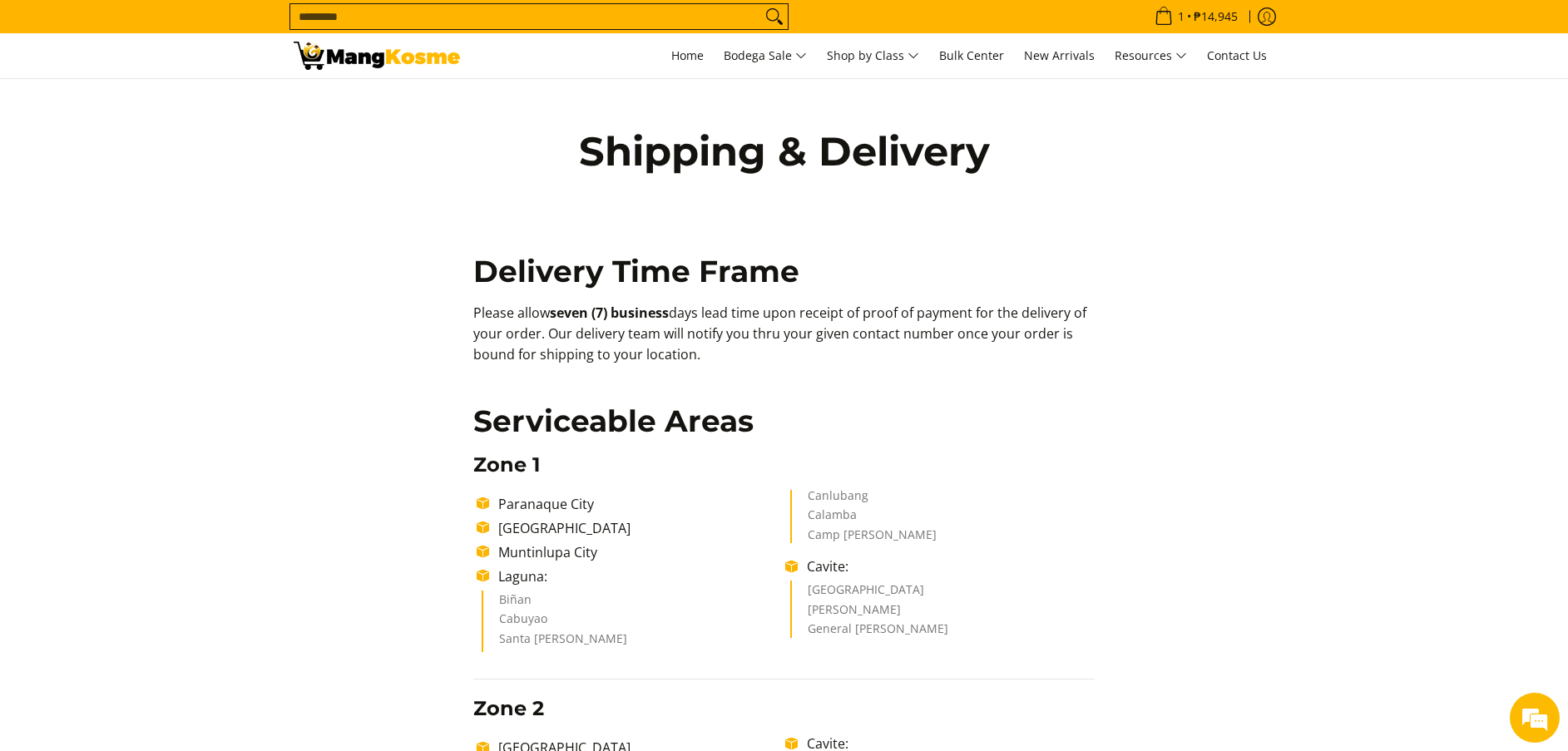
copy p "Please allow seven (7) business days lead time upon receipt of proof of payment…"
drag, startPoint x: 776, startPoint y: 362, endPoint x: 451, endPoint y: 300, distance: 330.9
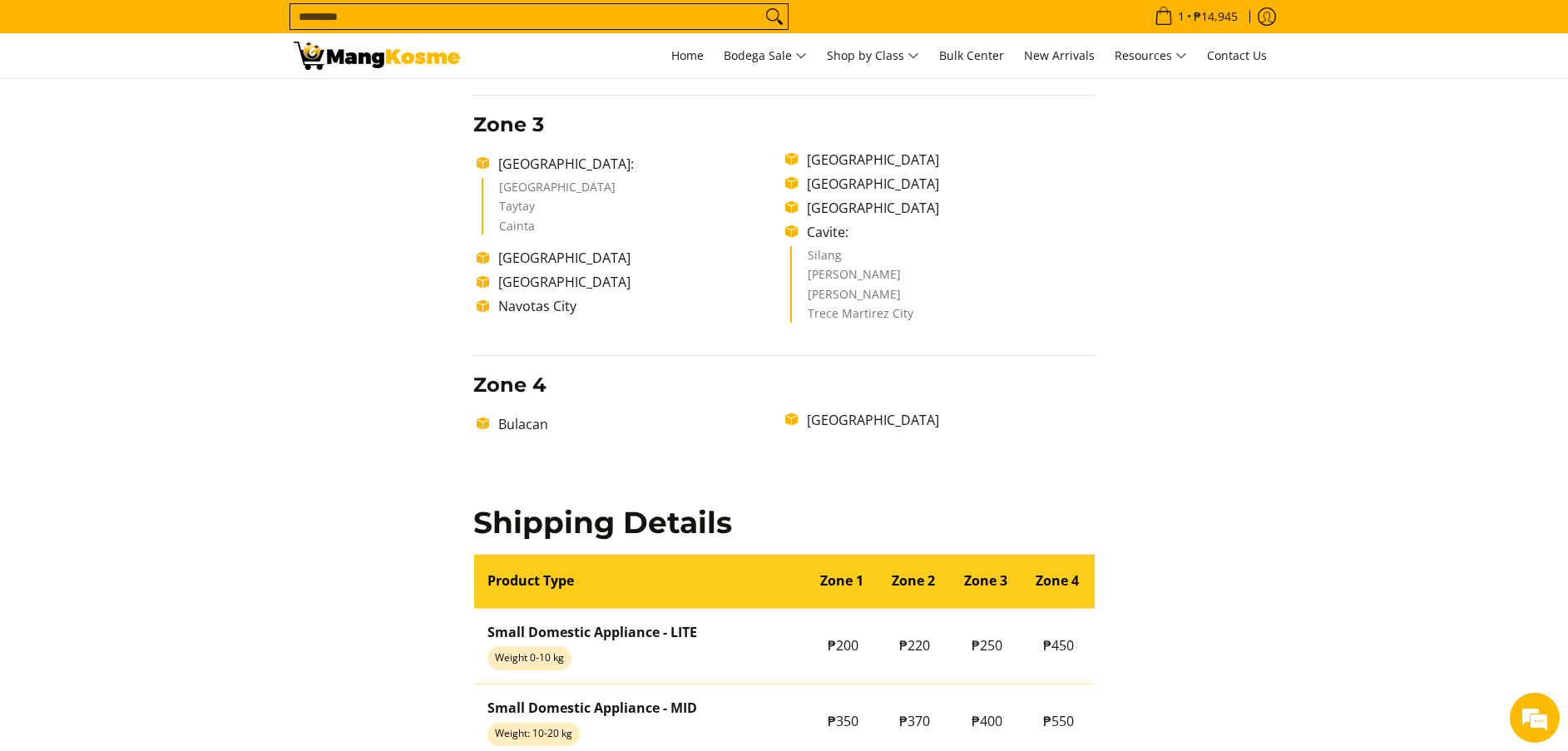
scroll to position [1247, 0]
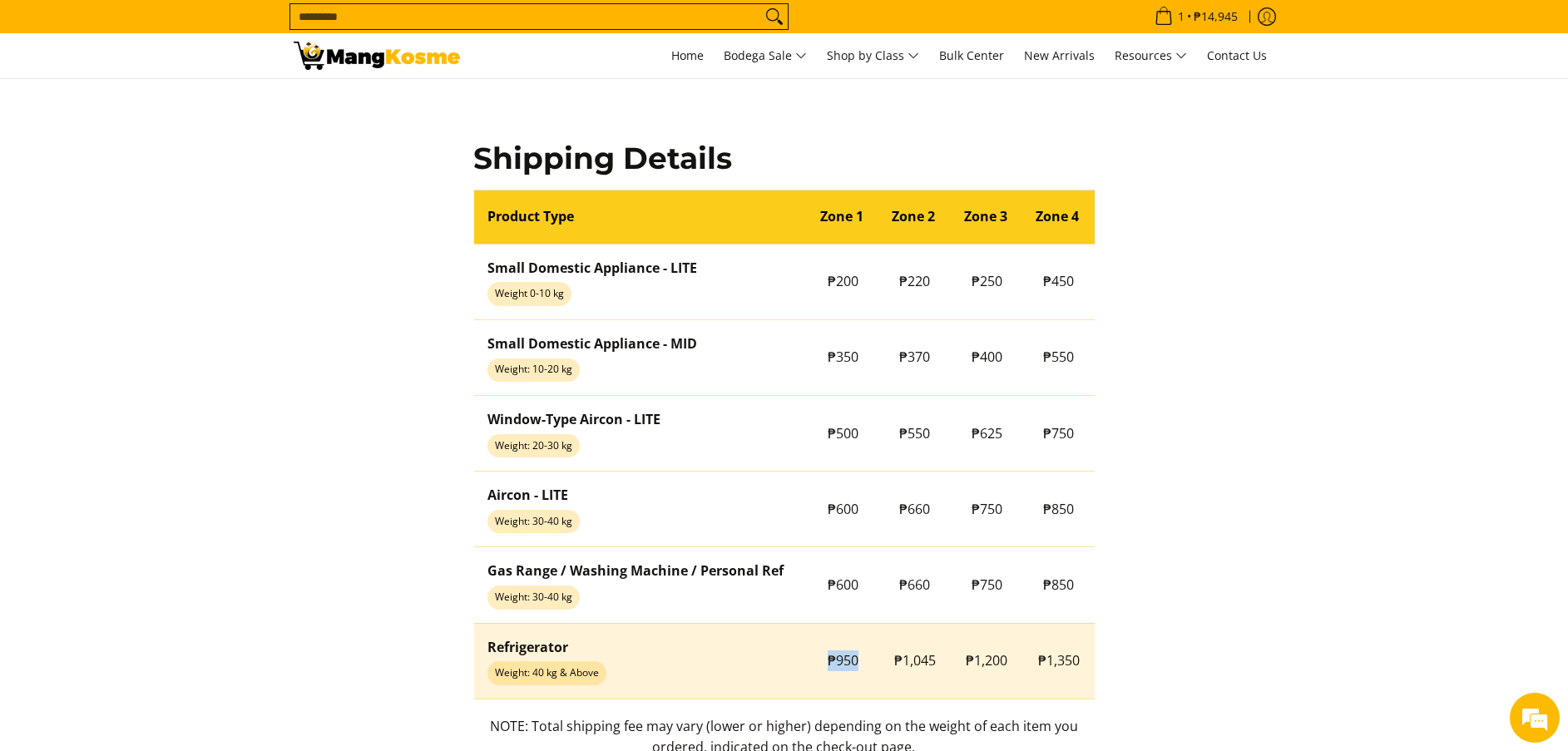
copy span "₱950"
drag, startPoint x: 824, startPoint y: 652, endPoint x: 867, endPoint y: 675, distance: 48.8
click at [867, 675] on td "₱950" at bounding box center [843, 661] width 72 height 76
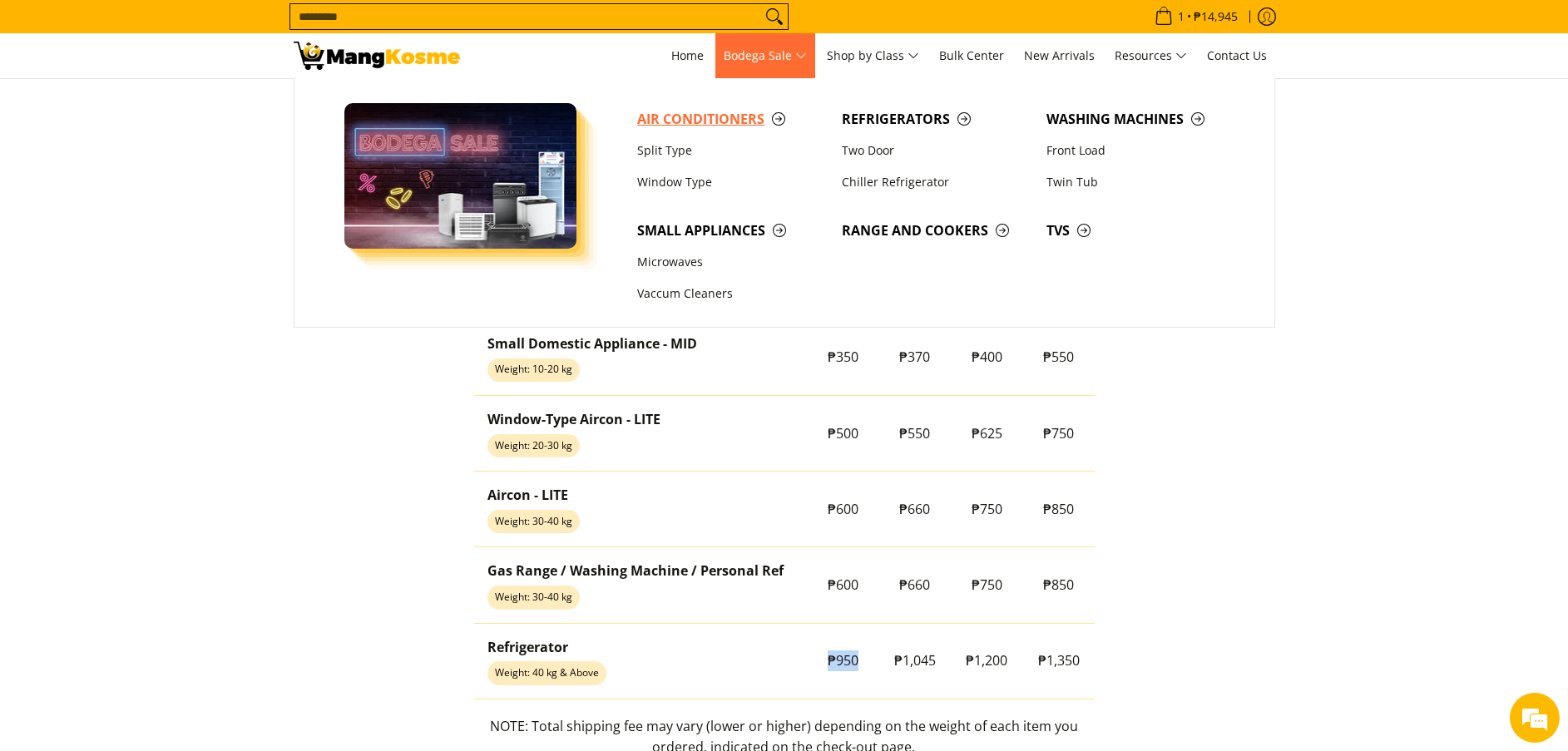
click at [729, 108] on link "Air Conditioners" at bounding box center [730, 119] width 204 height 32
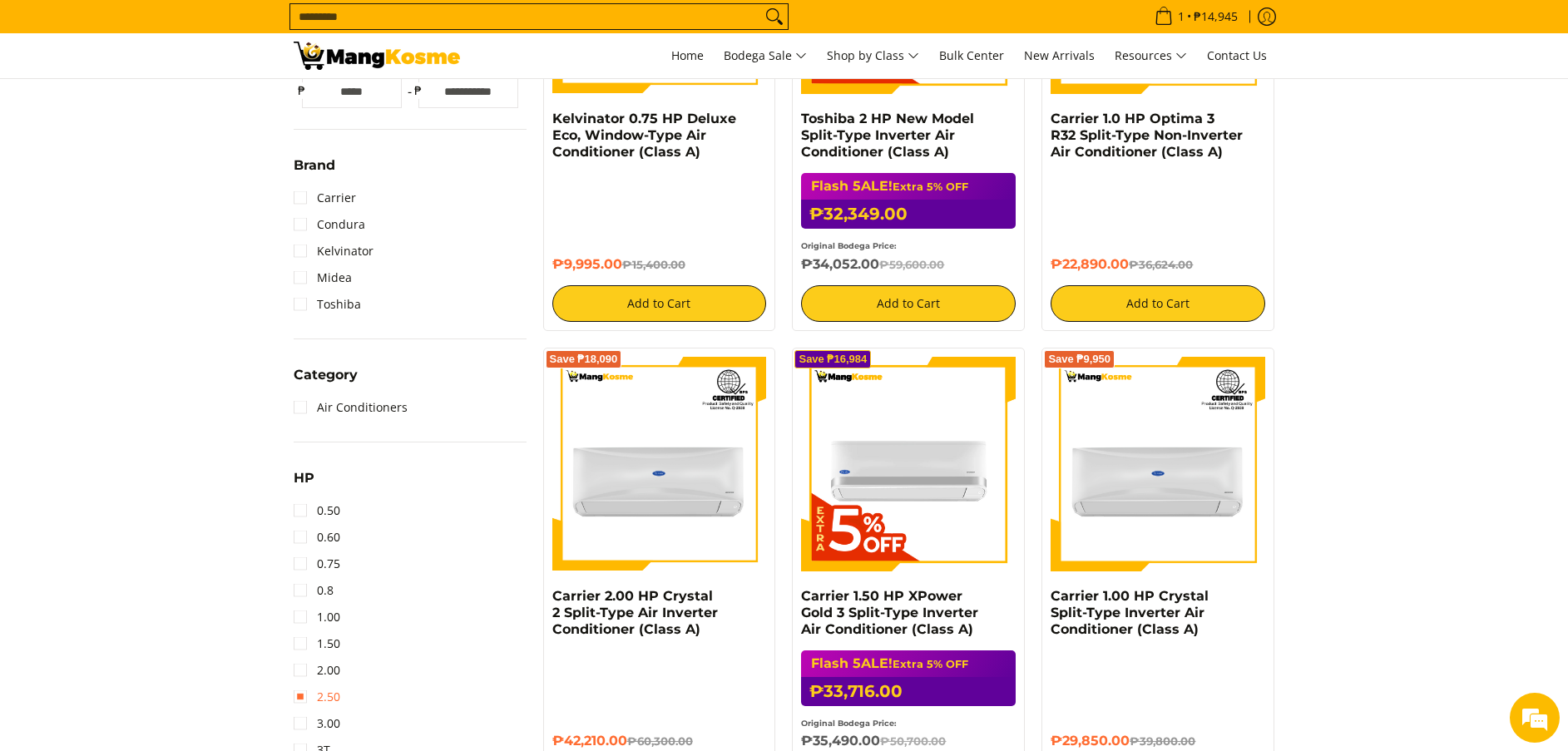
click at [331, 703] on link "2.50" at bounding box center [316, 697] width 46 height 27
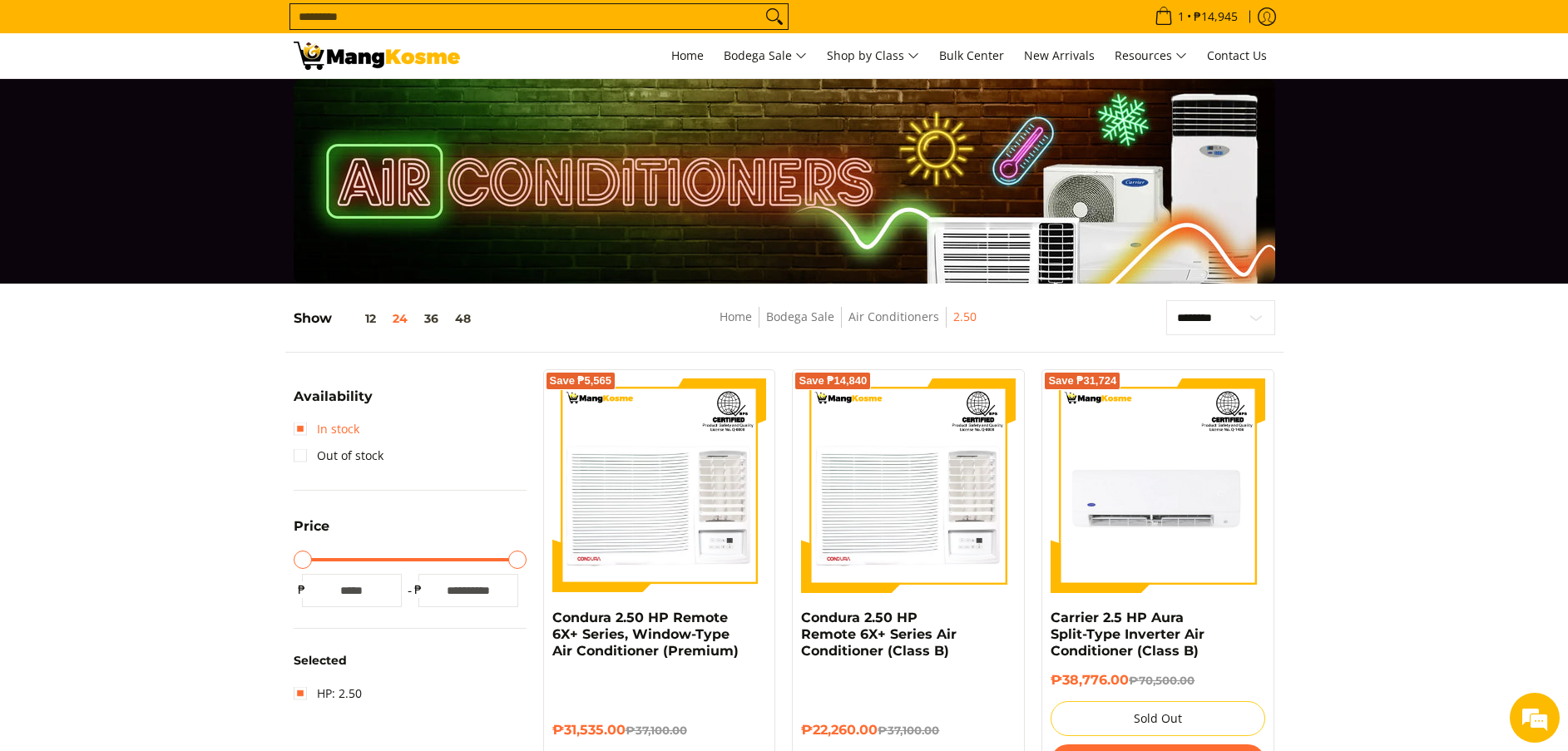
click at [324, 433] on link "In stock" at bounding box center [326, 429] width 66 height 27
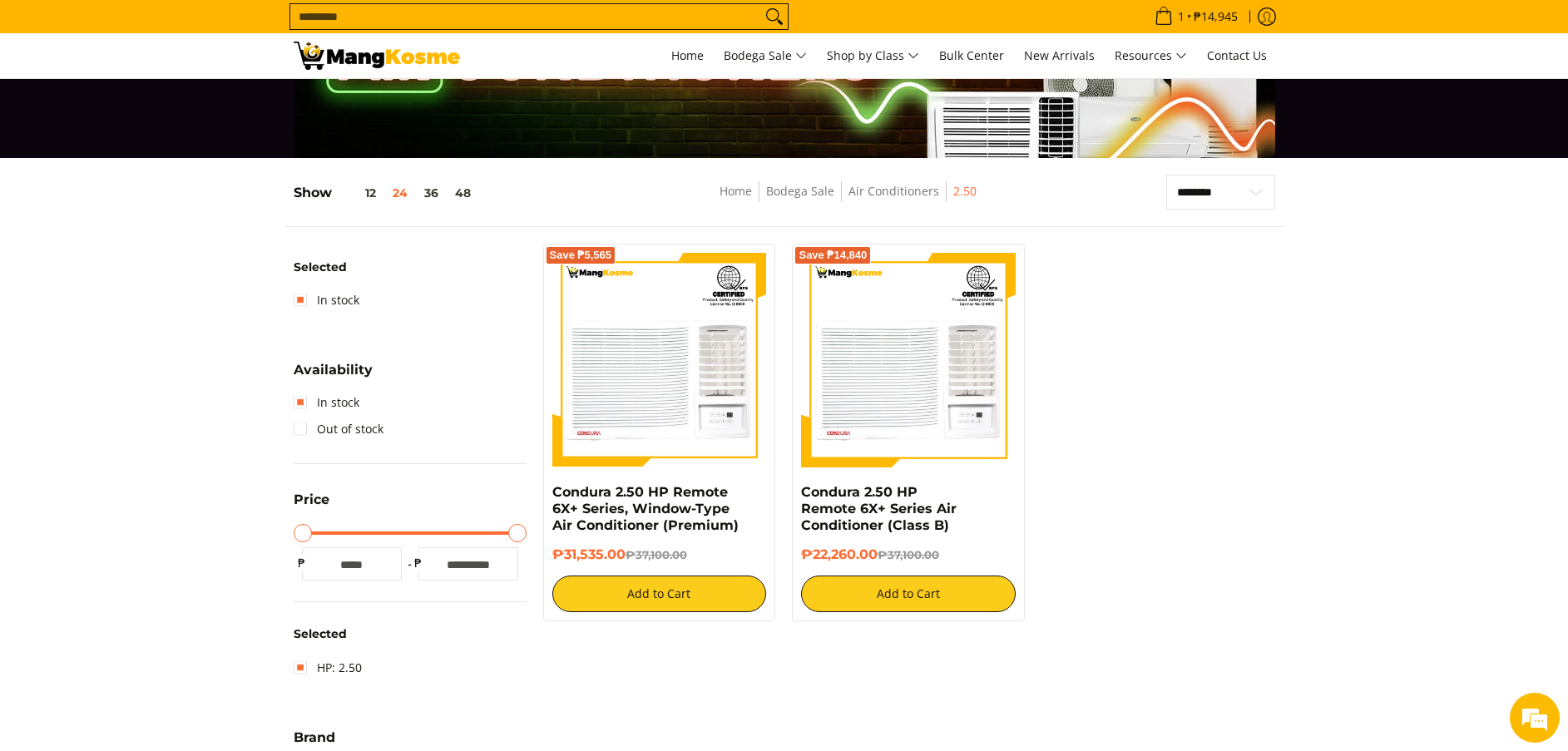
scroll to position [124, 0]
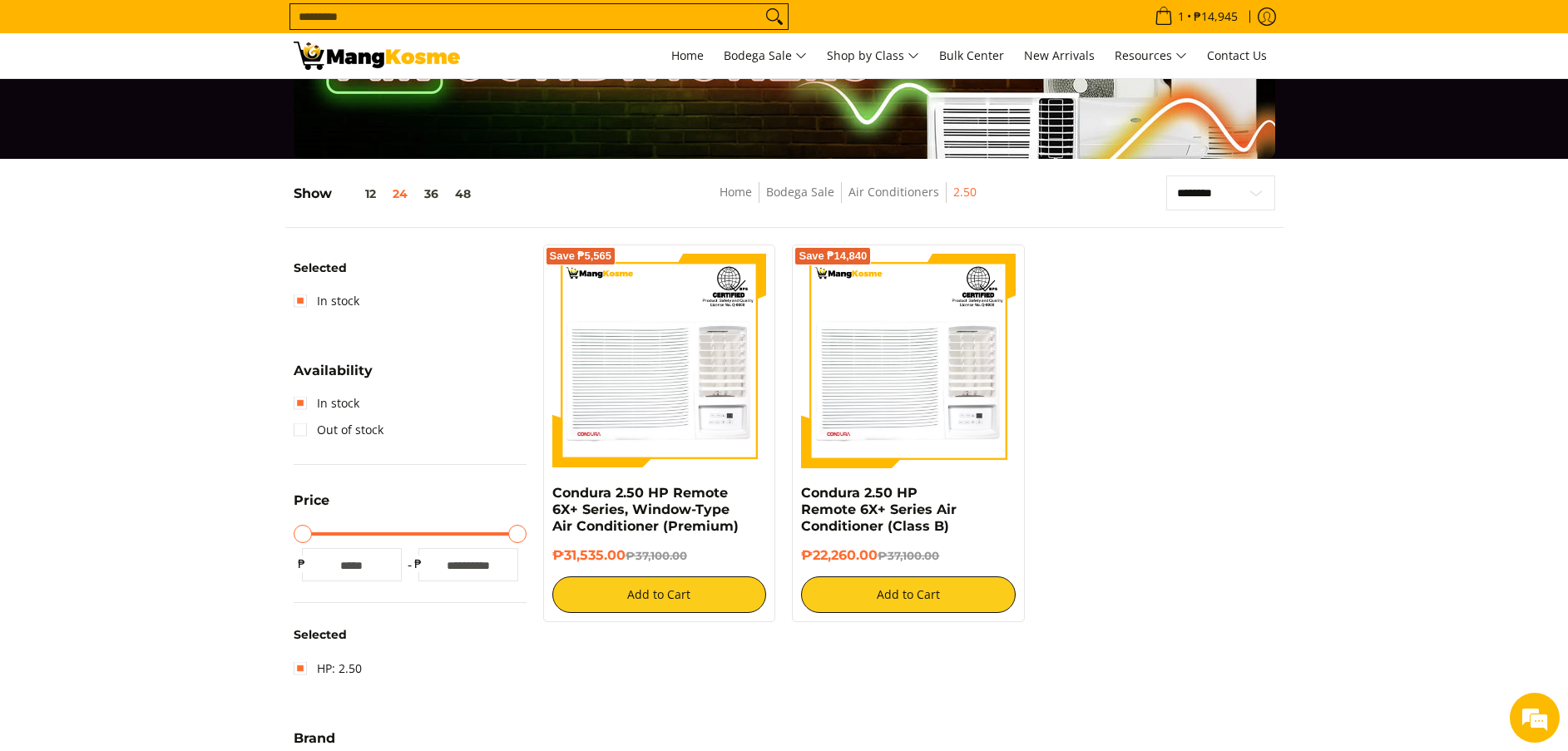
click at [728, 9] on input "Search..." at bounding box center [526, 17] width 471 height 25
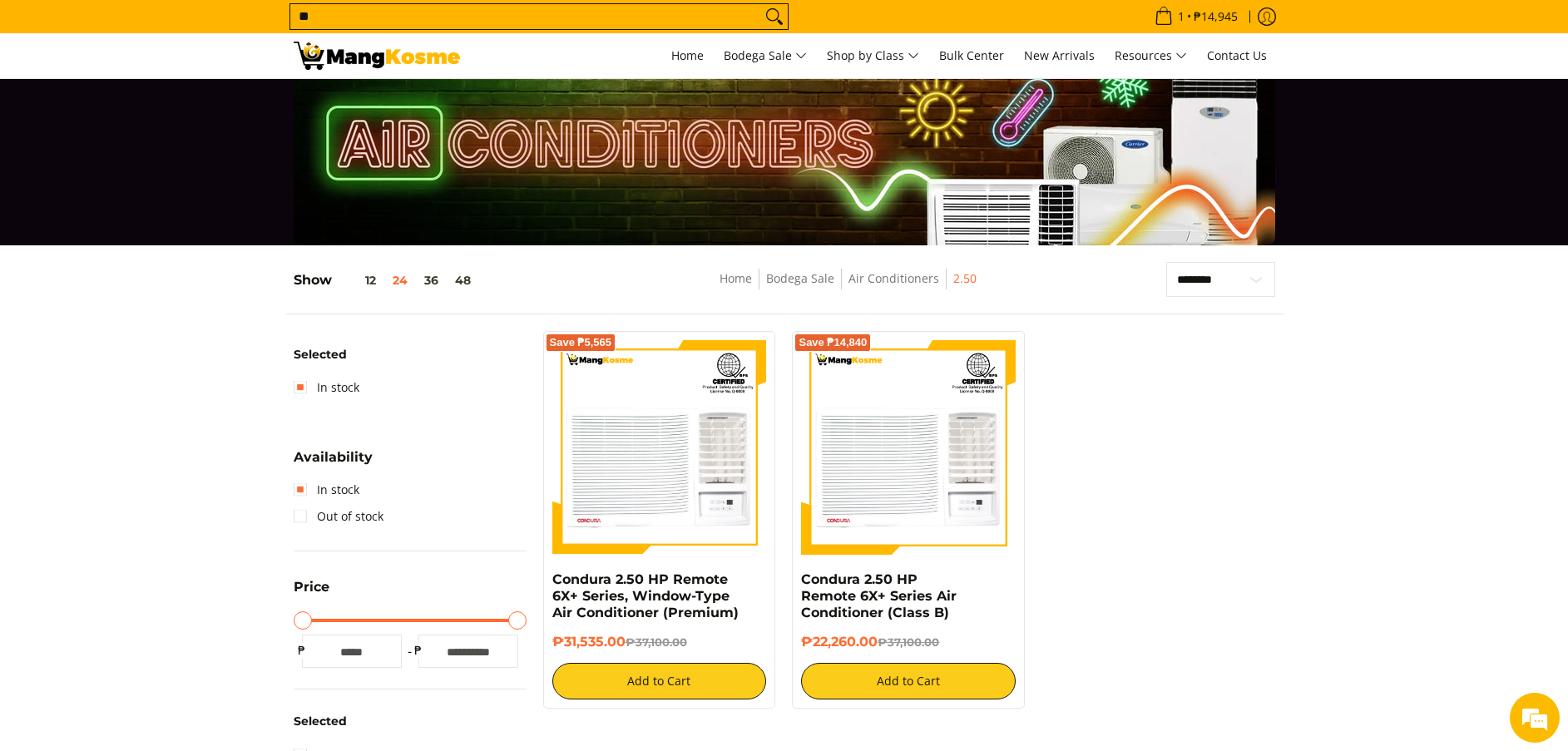
scroll to position [0, 0]
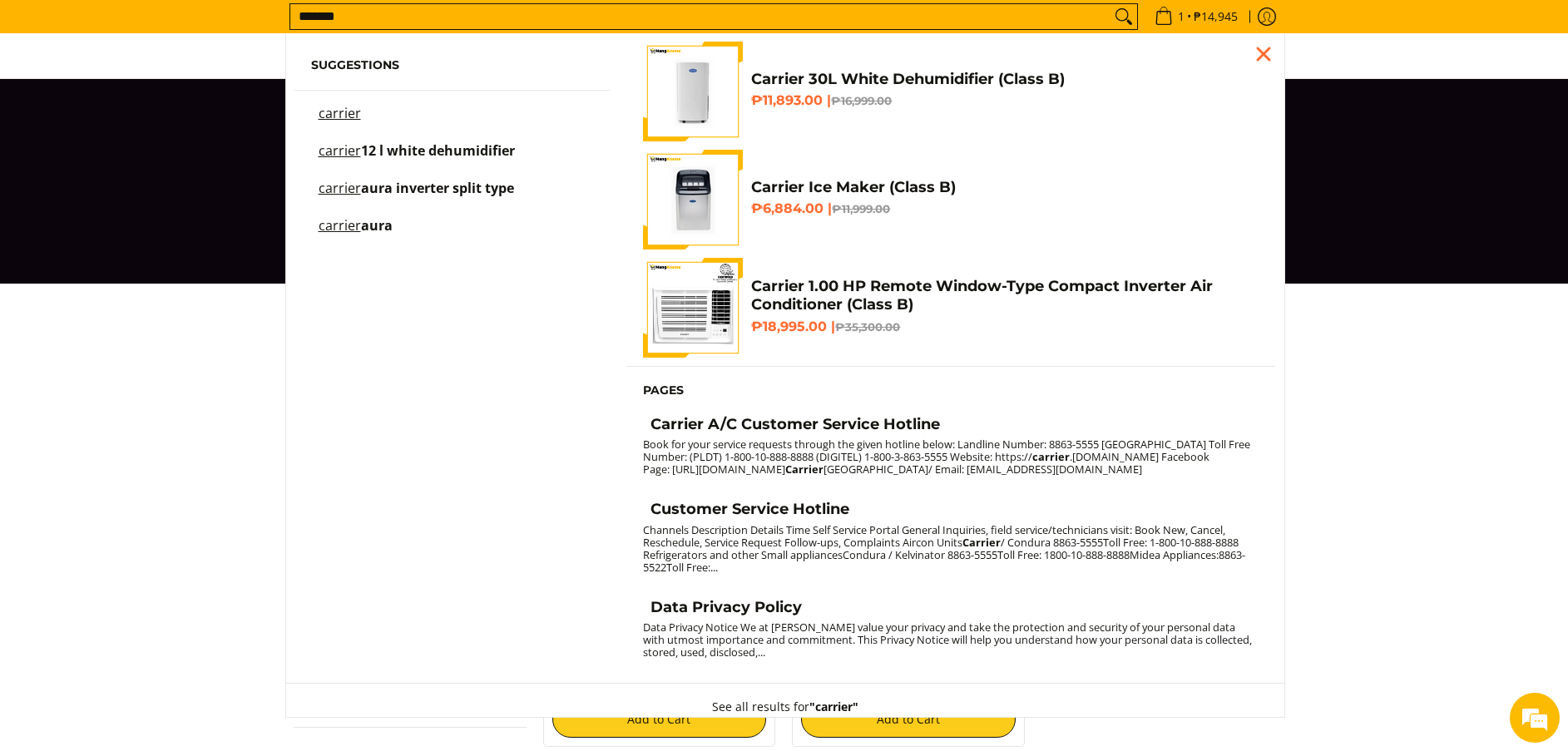
type input "*******"
click at [883, 103] on del "₱16,999.00" at bounding box center [861, 101] width 61 height 13
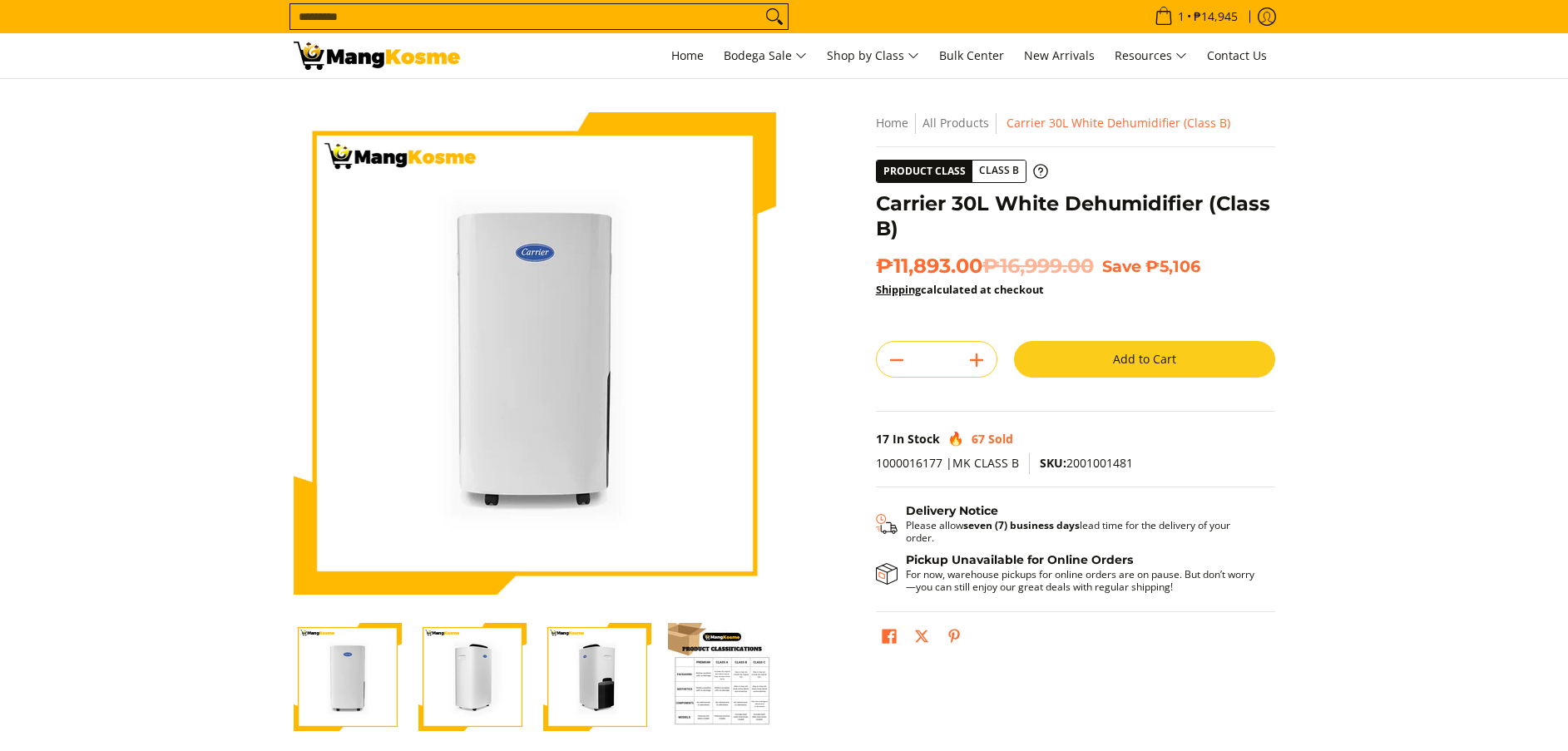
click at [844, 214] on div "Skip to Main Content Enable zoom Disable zoom Enable zoom Disable zoom Enable z…" at bounding box center [784, 466] width 998 height 709
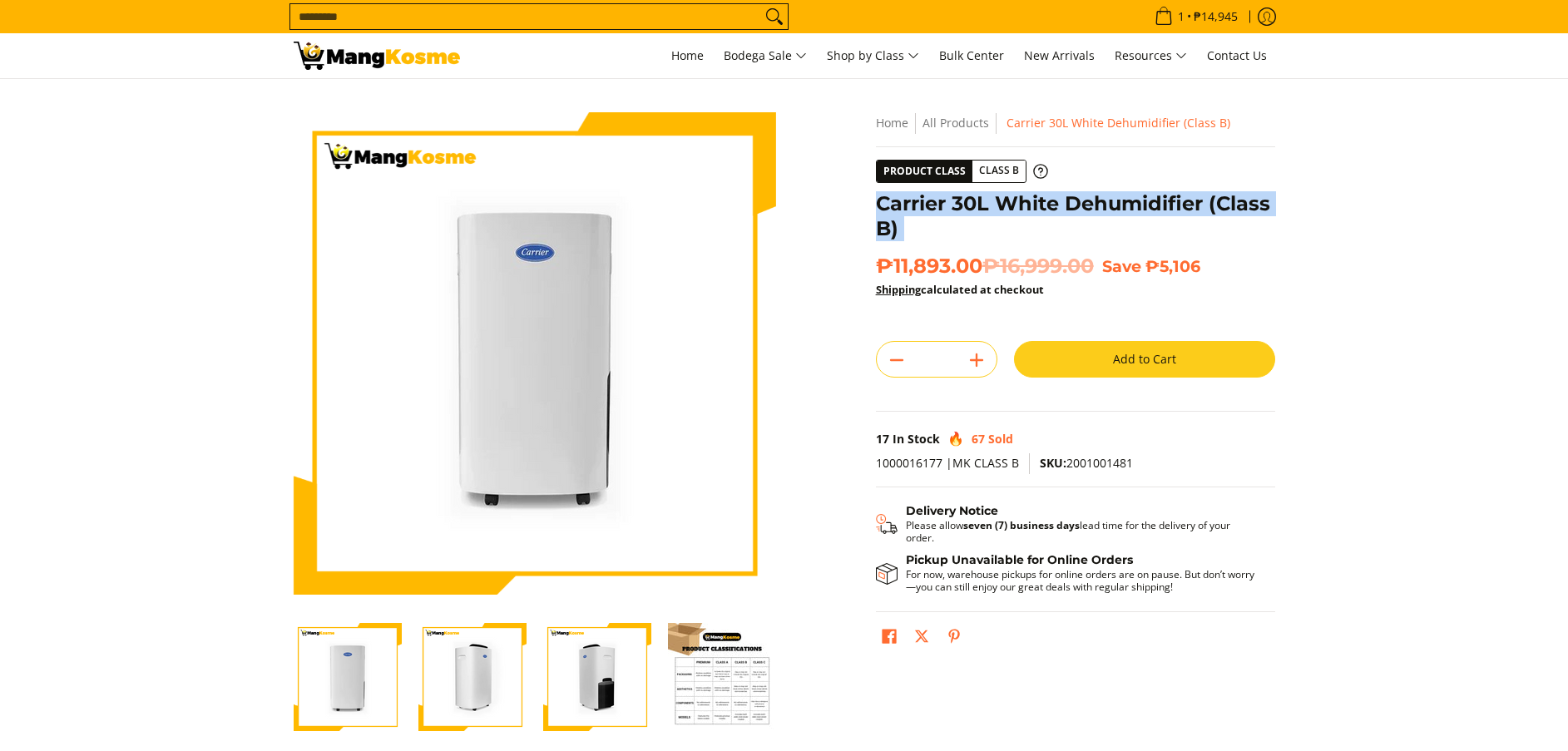
click at [973, 229] on h1 "Carrier 30L White Dehumidifier (Class B)" at bounding box center [1075, 215] width 400 height 50
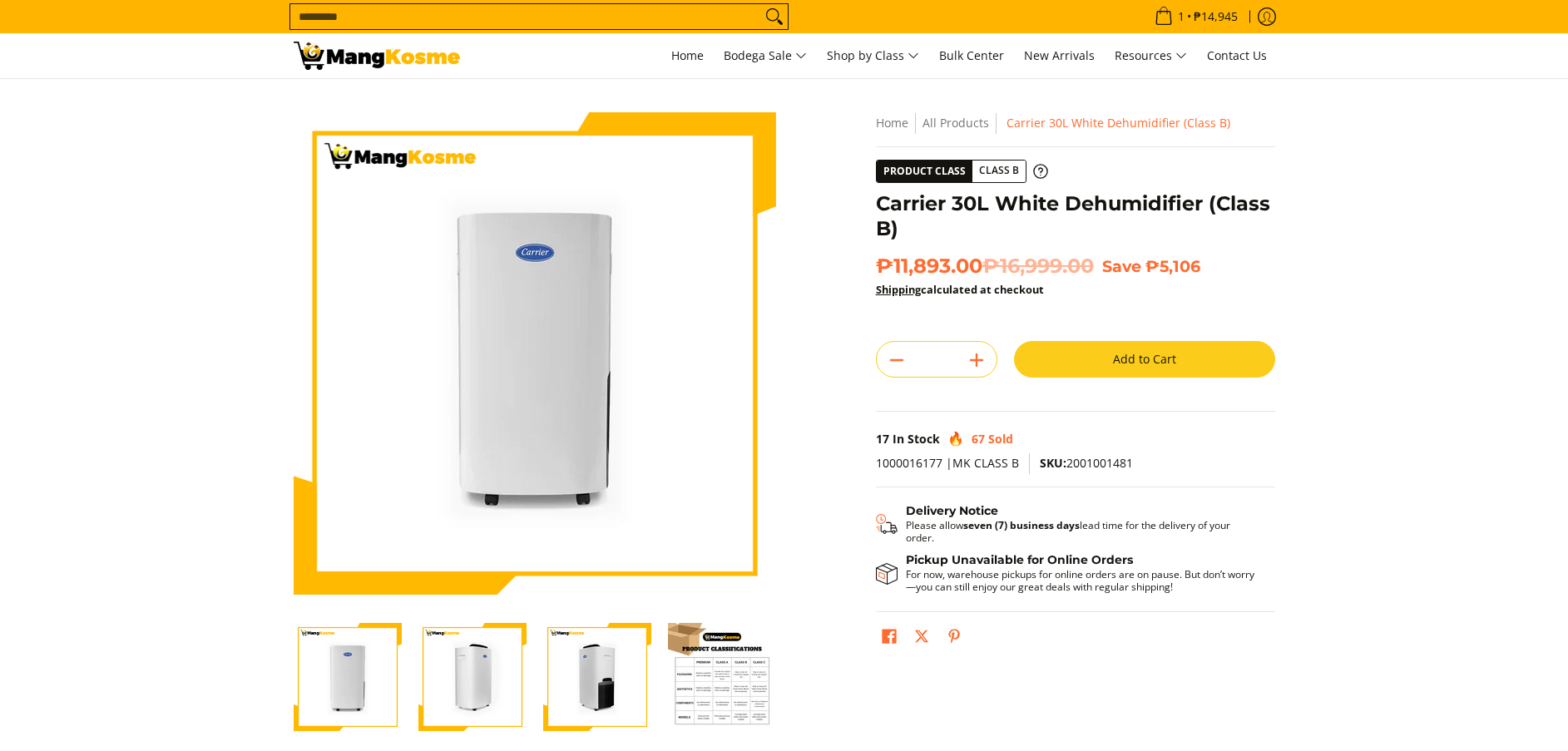
click at [981, 267] on span "₱11,893.00 ₱16,999.00" at bounding box center [984, 267] width 218 height 25
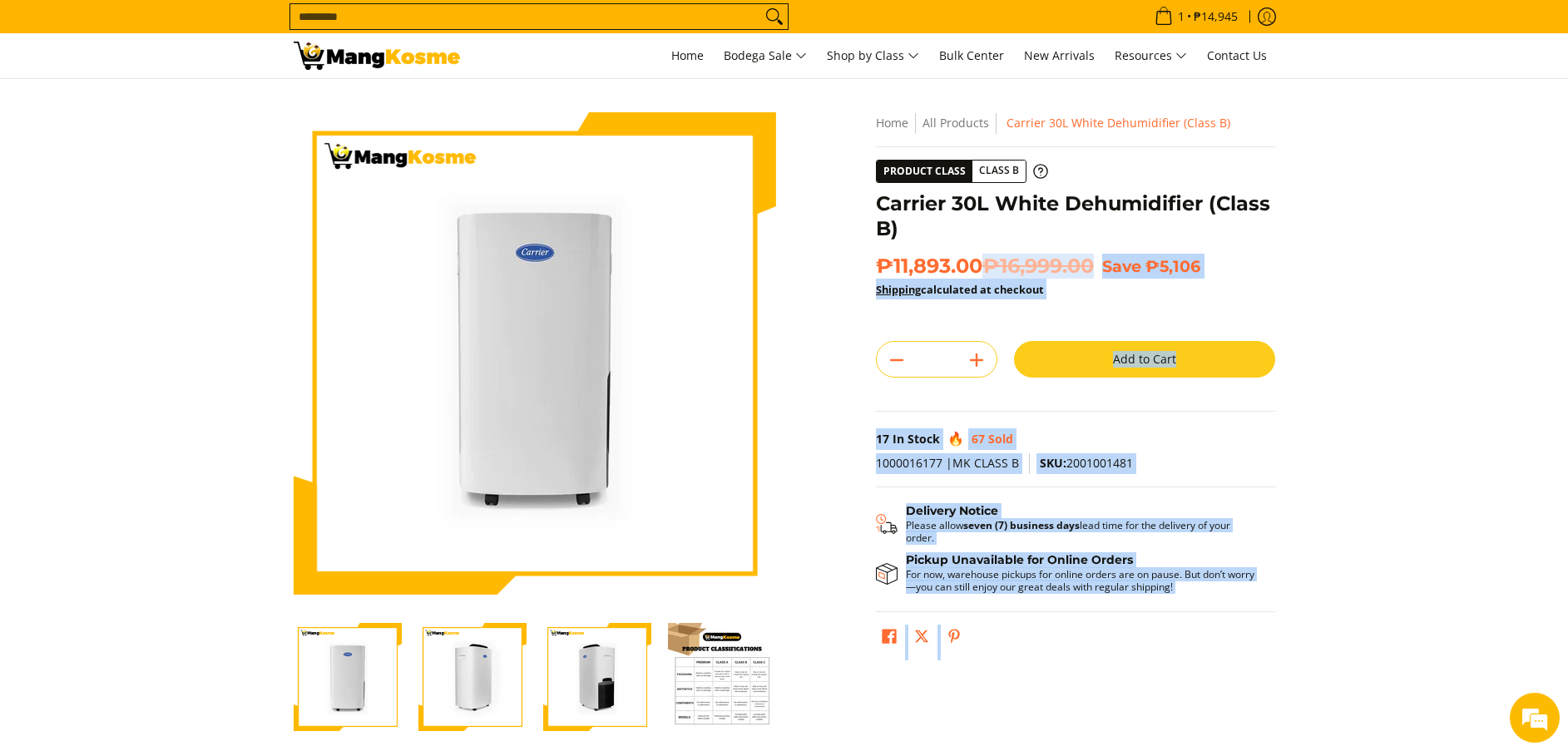
drag, startPoint x: 972, startPoint y: 264, endPoint x: 890, endPoint y: 216, distance: 95.0
click at [877, 198] on div "**********" at bounding box center [1075, 389] width 400 height 555
copy div "Carrier 30L White Dehumidifier (Class B) ₱11,893.00"
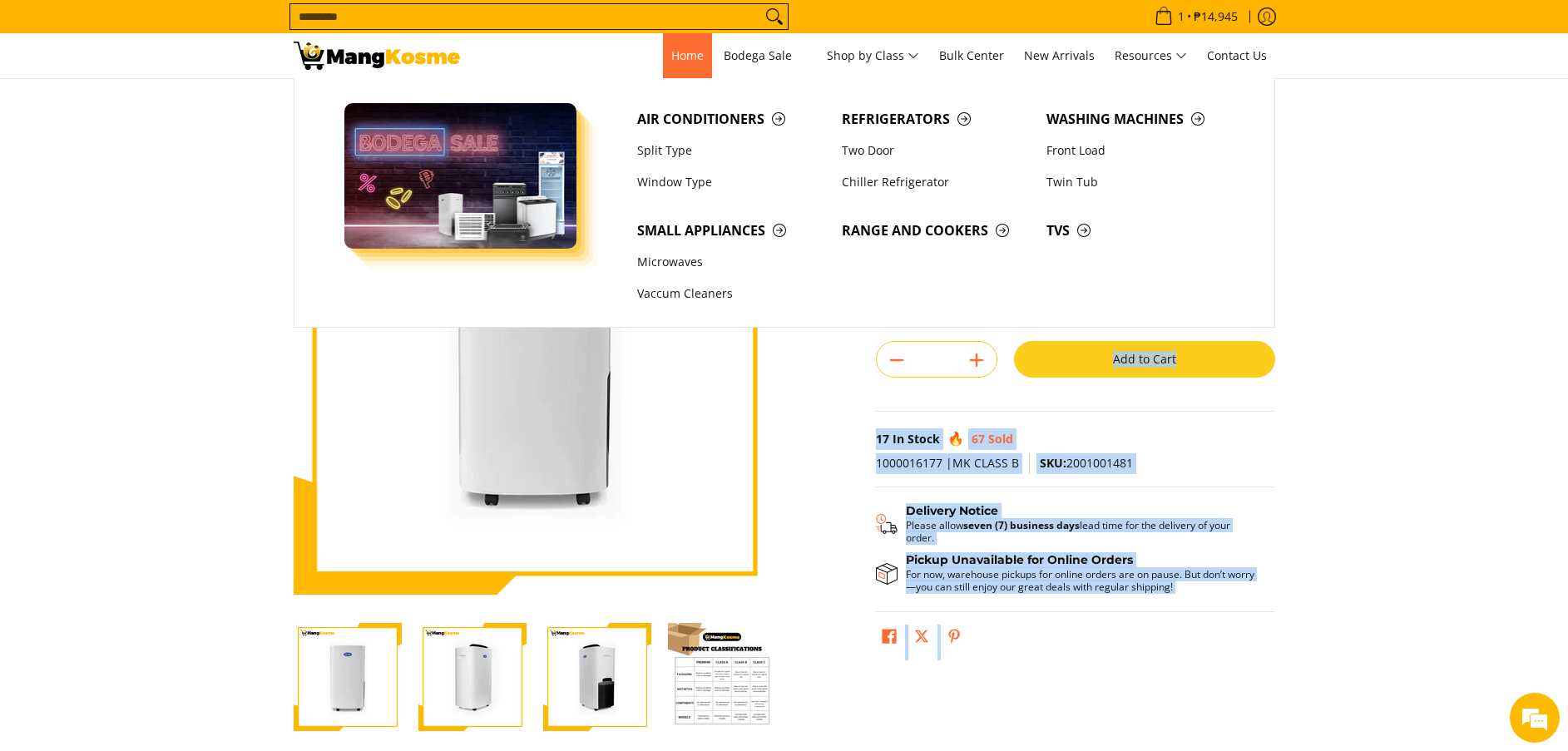
click at [668, 63] on link "Home" at bounding box center [687, 56] width 49 height 45
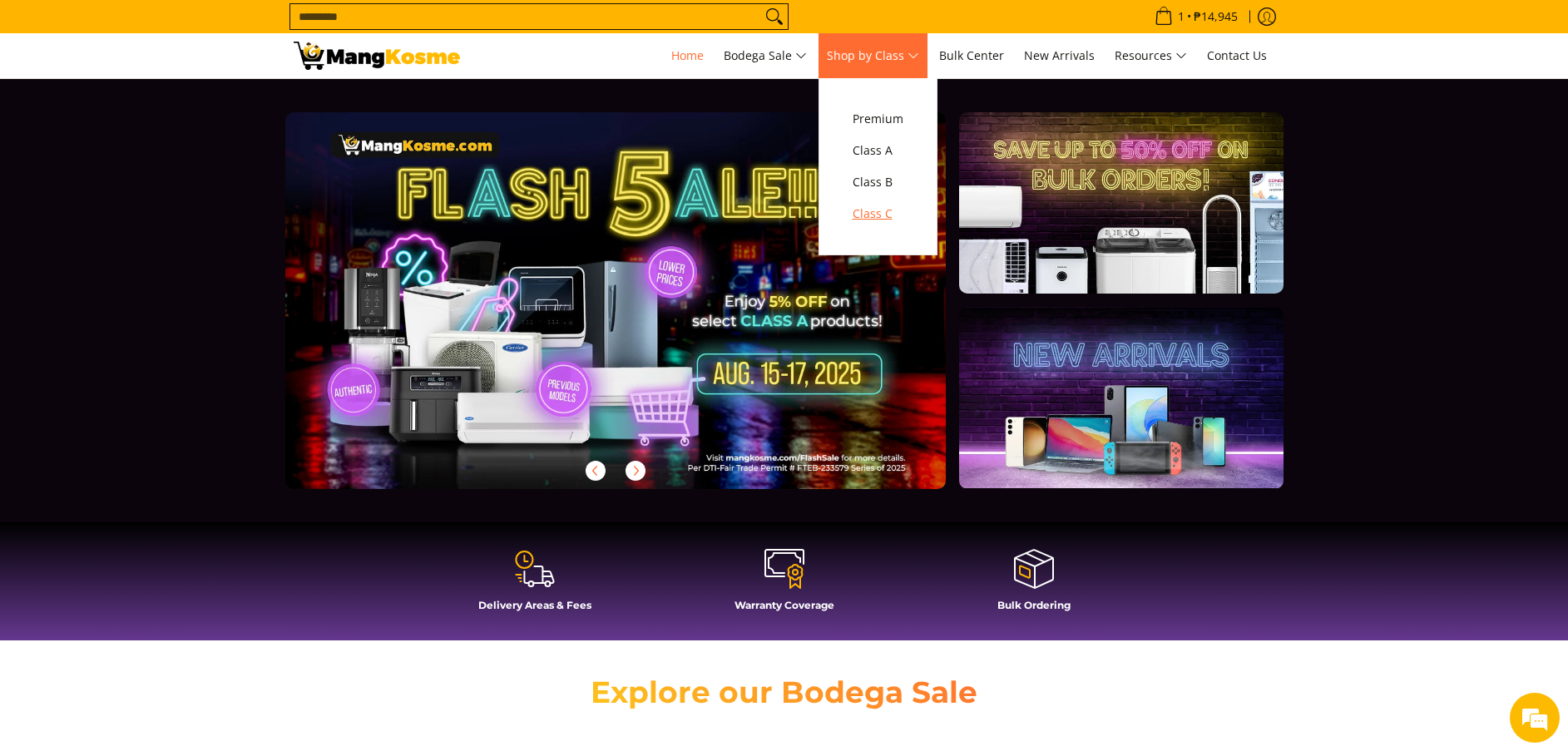
click at [869, 209] on span "Class C" at bounding box center [877, 214] width 50 height 21
